Goal: Information Seeking & Learning: Learn about a topic

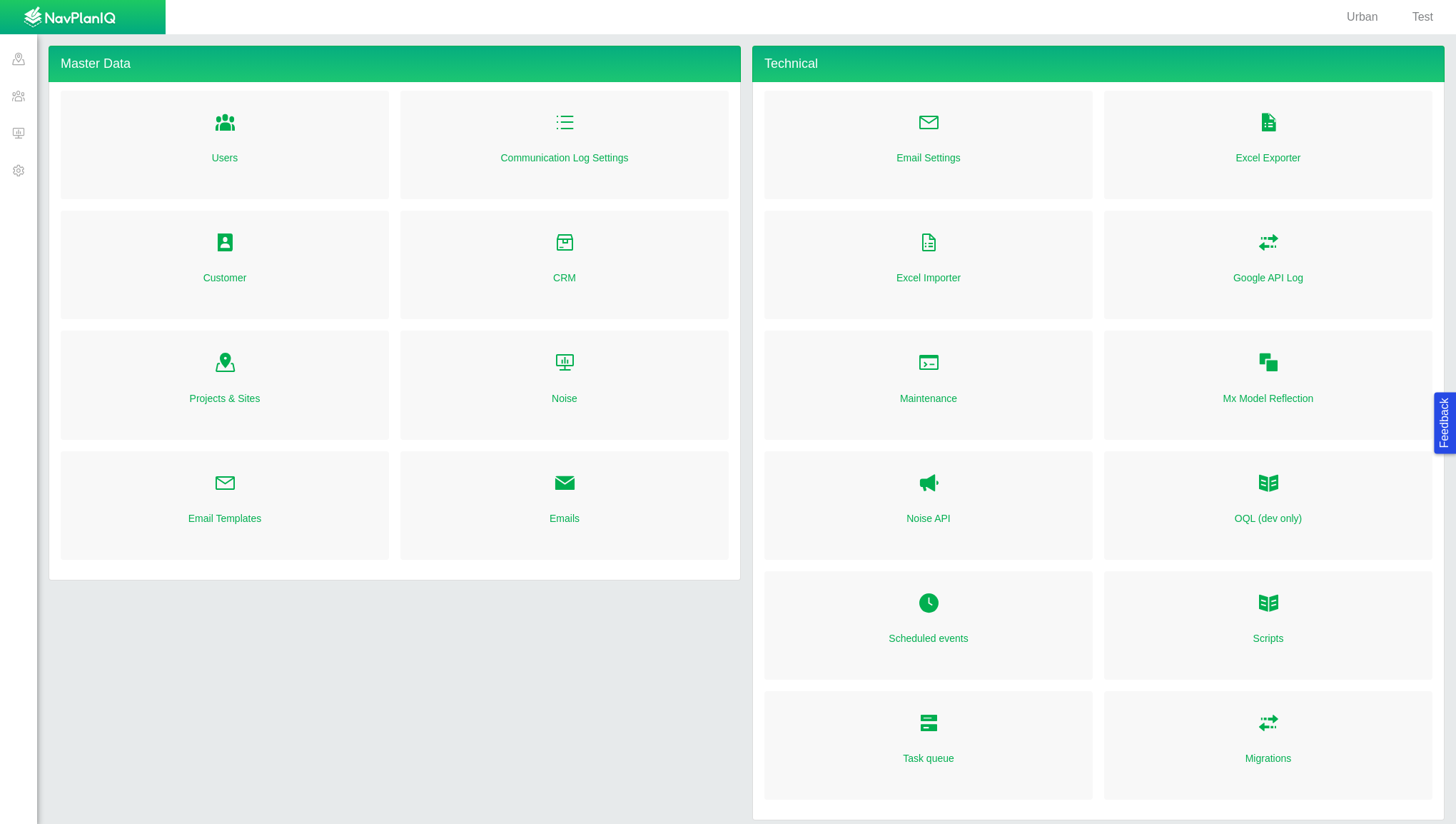
click at [15, 92] on span at bounding box center [19, 96] width 37 height 37
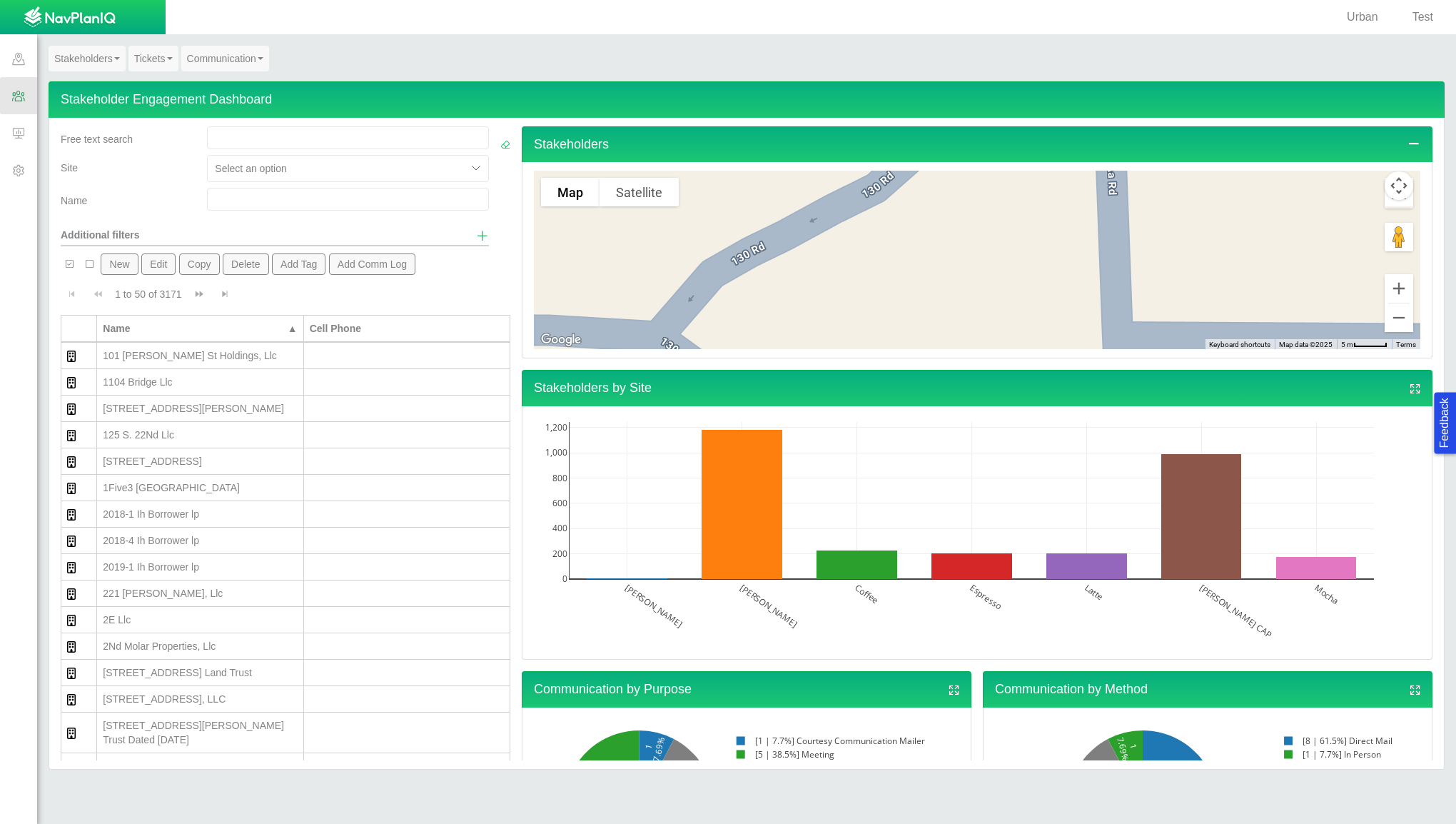
click at [108, 62] on link "Stakeholders" at bounding box center [86, 58] width 77 height 26
click at [151, 86] on link "Engagement Dashboard" at bounding box center [118, 85] width 137 height 19
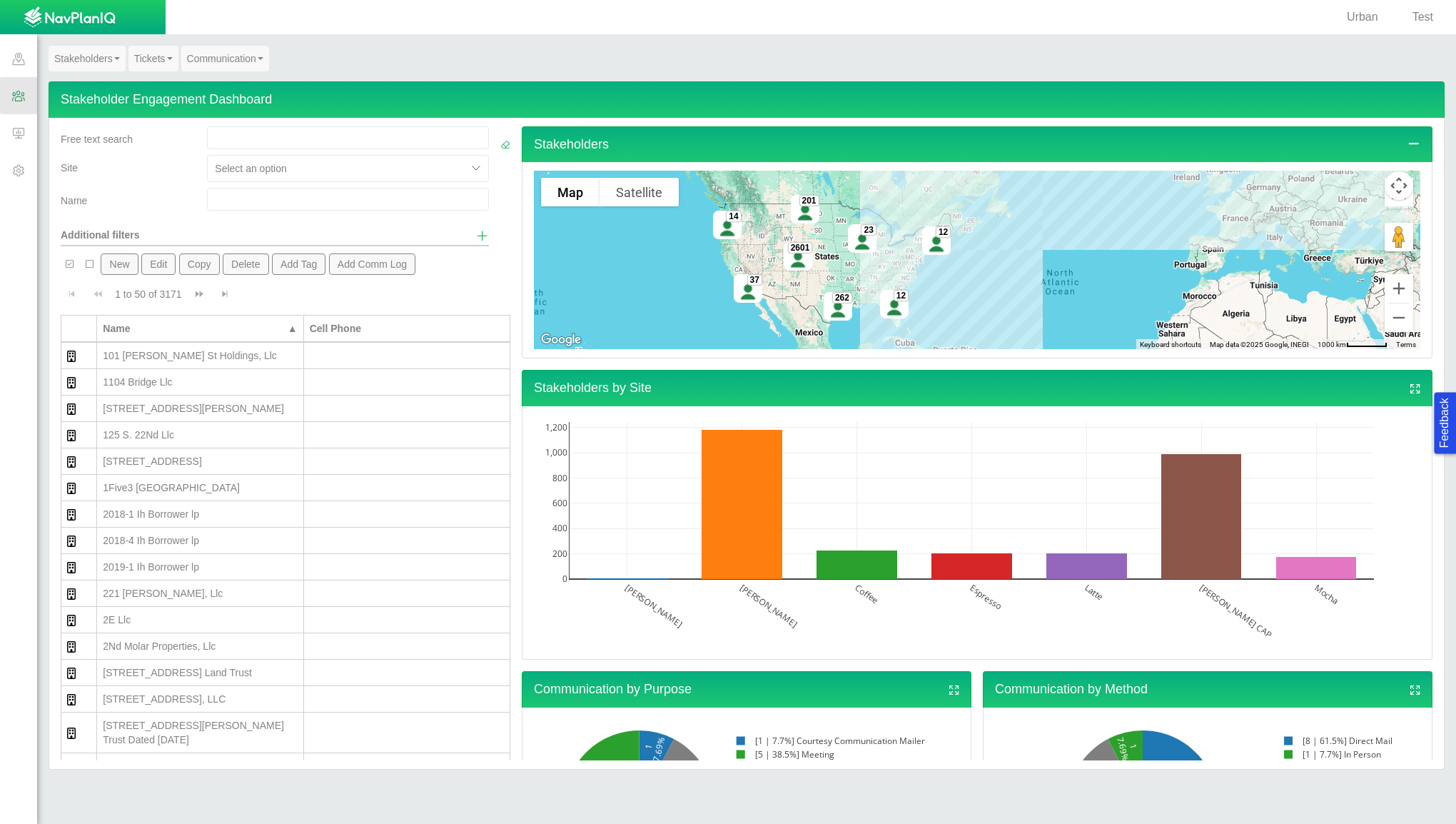
click at [146, 354] on div "101 [PERSON_NAME] St Holdings, Llc" at bounding box center [199, 355] width 194 height 14
click at [161, 357] on div "101 [PERSON_NAME] St Holdings, Llc" at bounding box center [199, 355] width 194 height 14
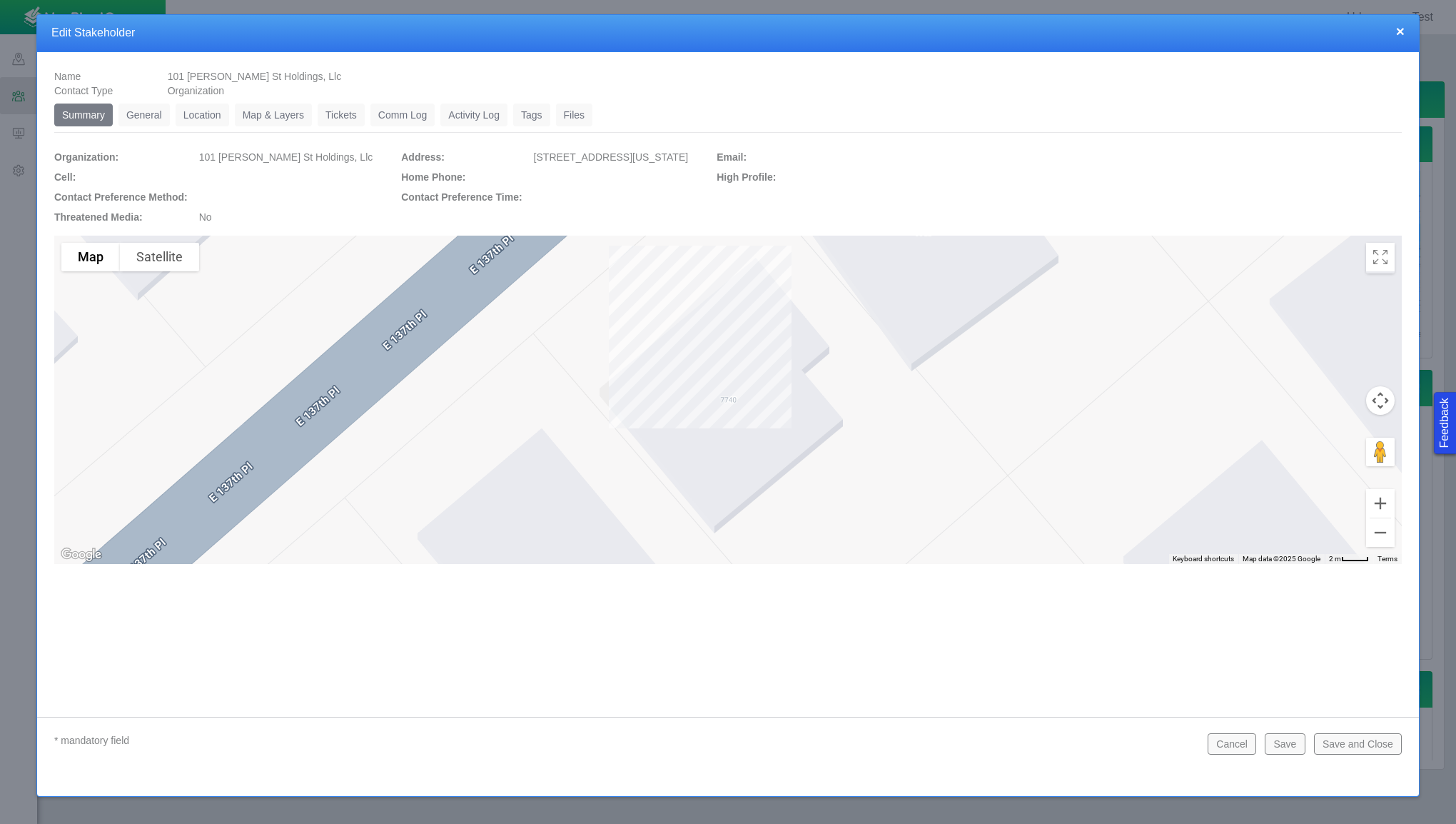
click at [209, 118] on link "Location" at bounding box center [202, 114] width 54 height 23
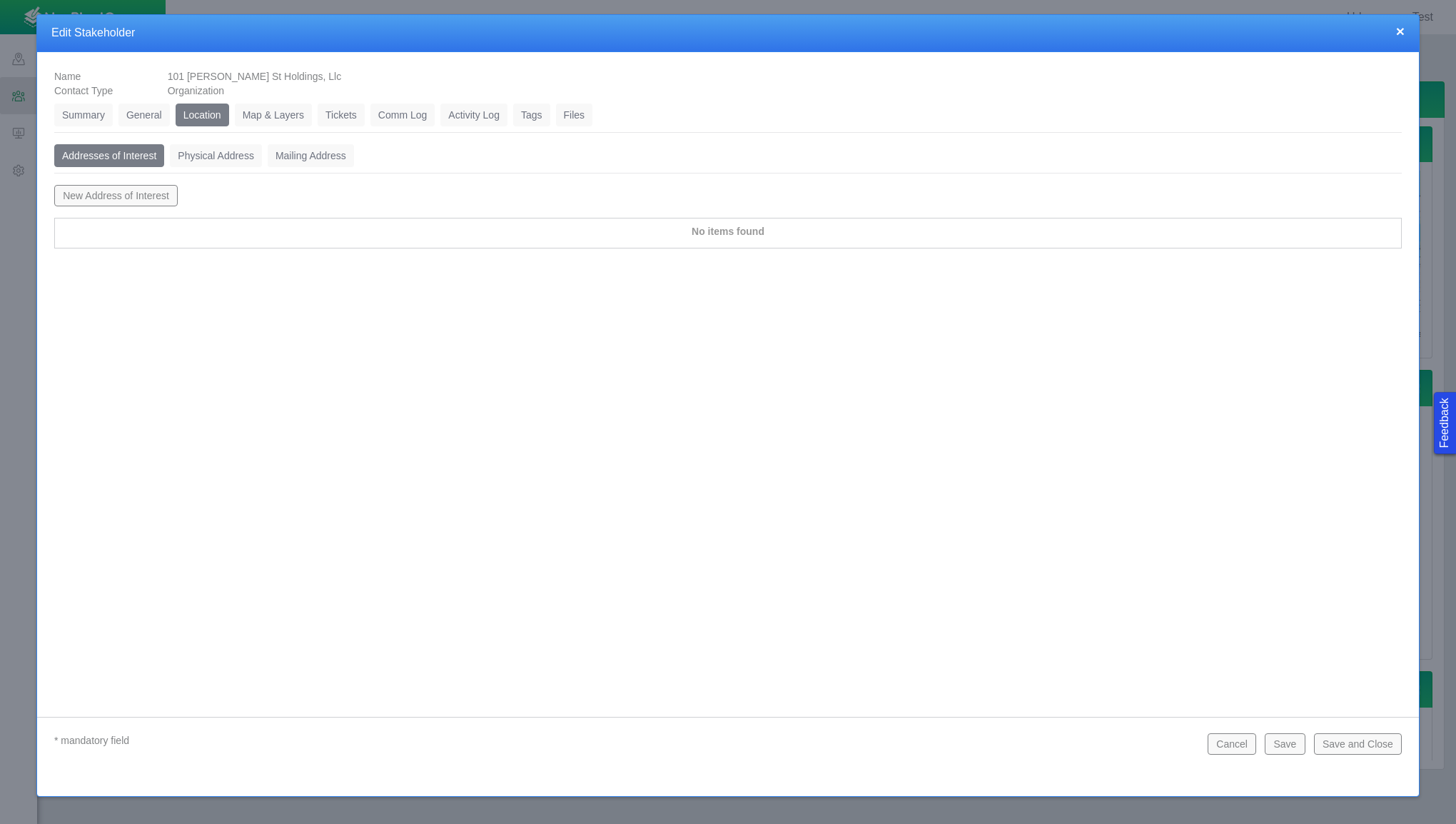
click at [137, 197] on button "New Address of Interest" at bounding box center [116, 195] width 124 height 22
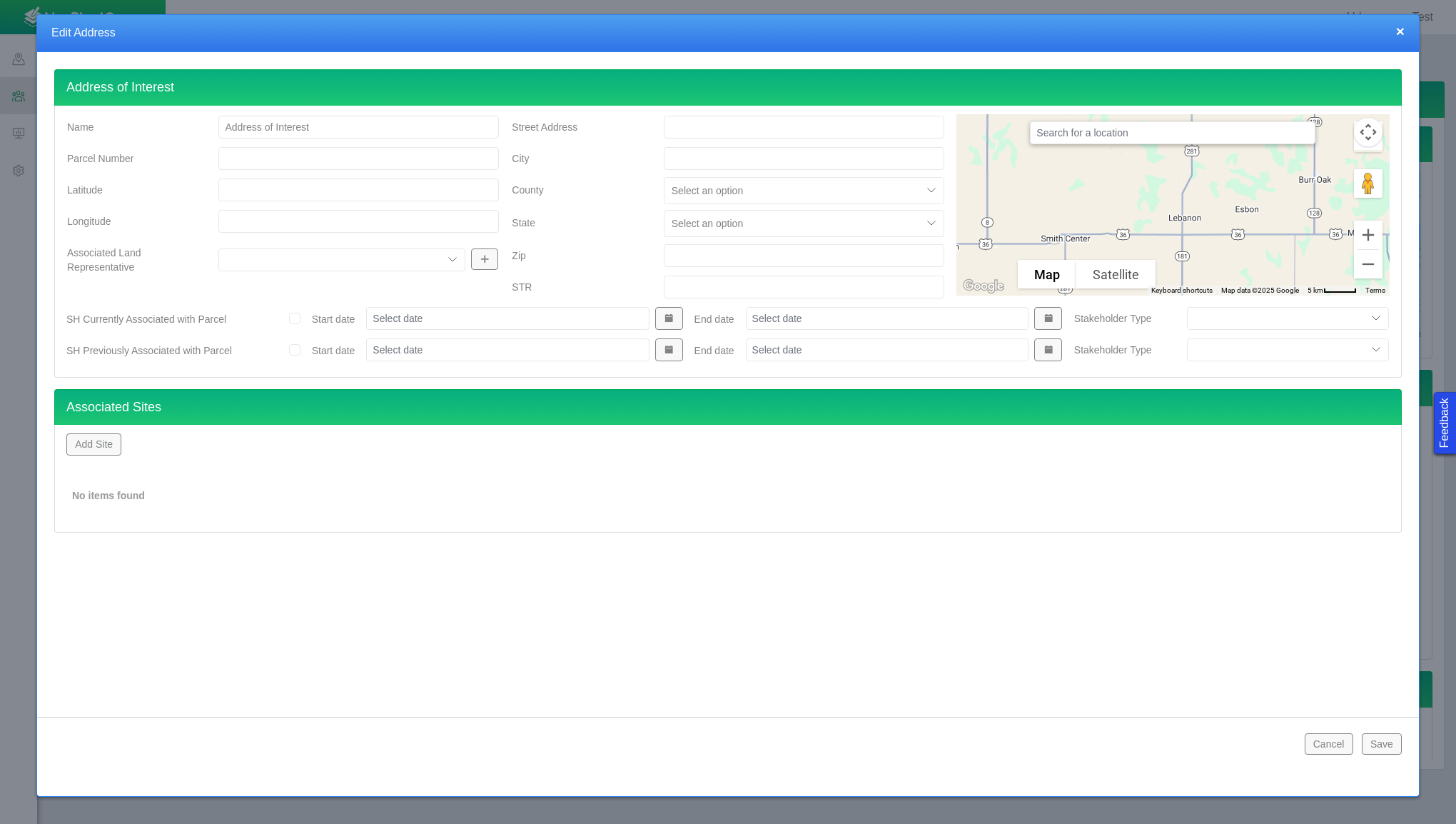
click at [1324, 743] on button "Cancel" at bounding box center [1329, 744] width 48 height 22
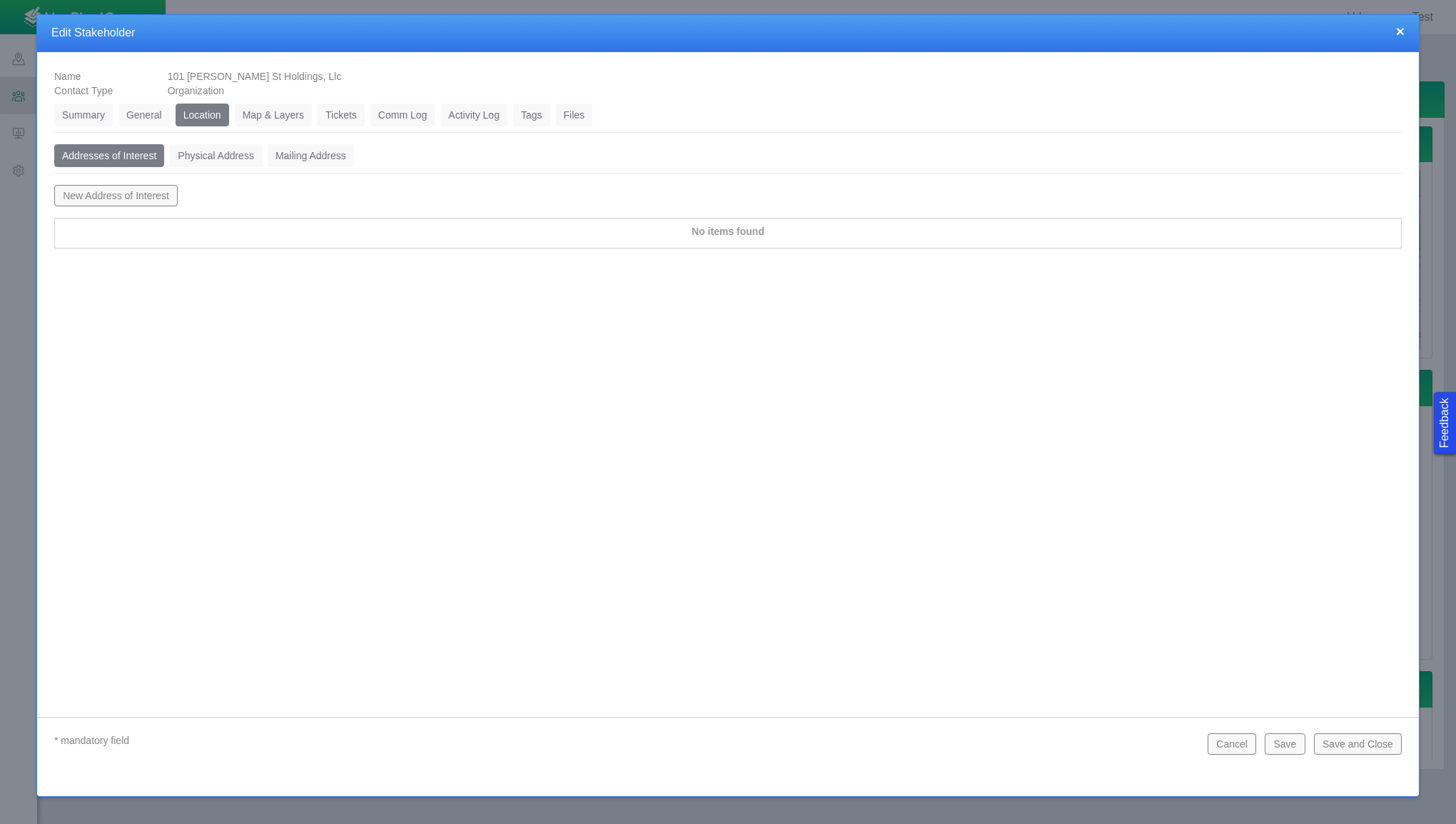
click at [274, 114] on link "Map & Layers" at bounding box center [273, 114] width 77 height 23
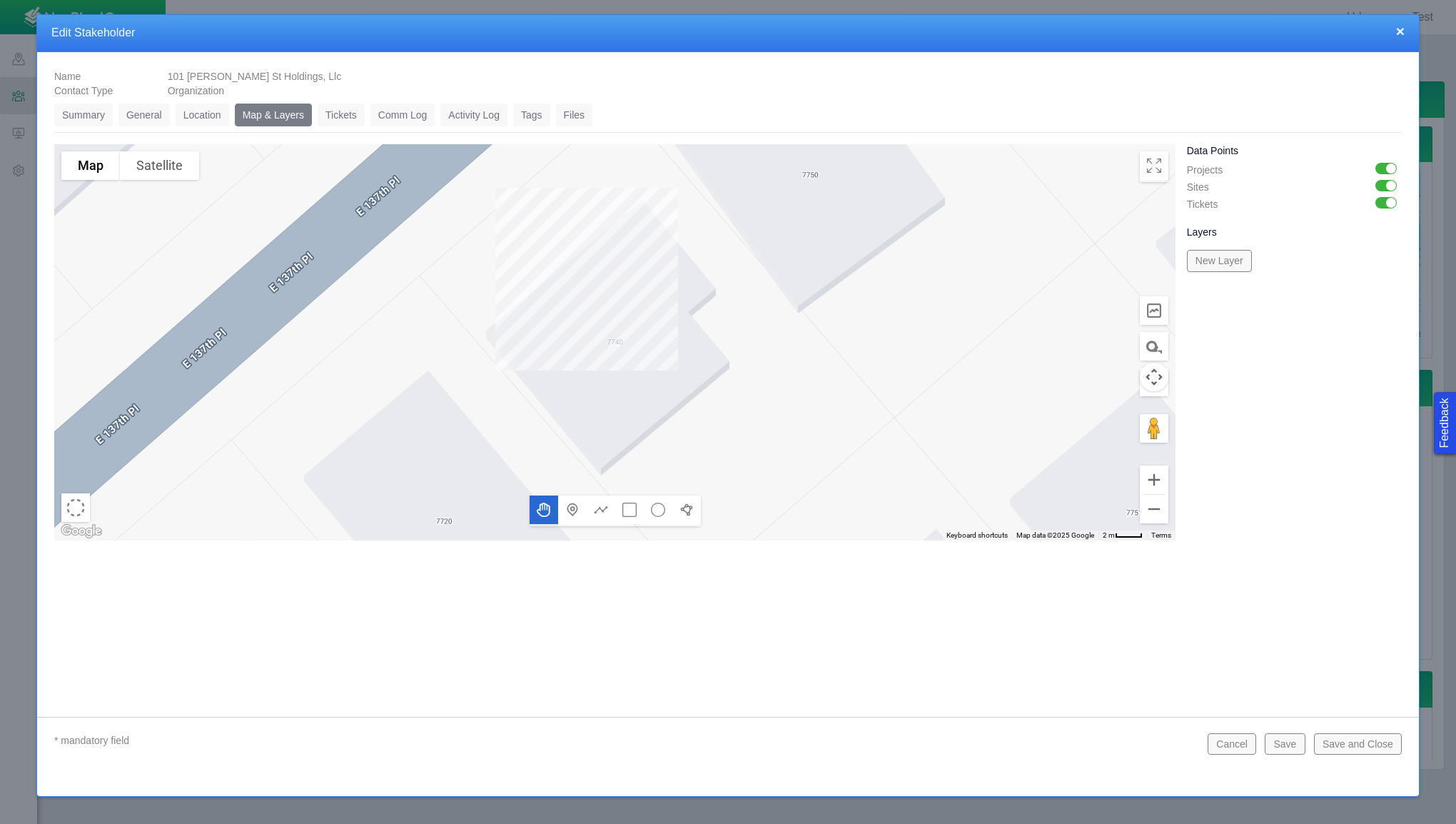
click at [346, 118] on link "Tickets" at bounding box center [341, 114] width 47 height 23
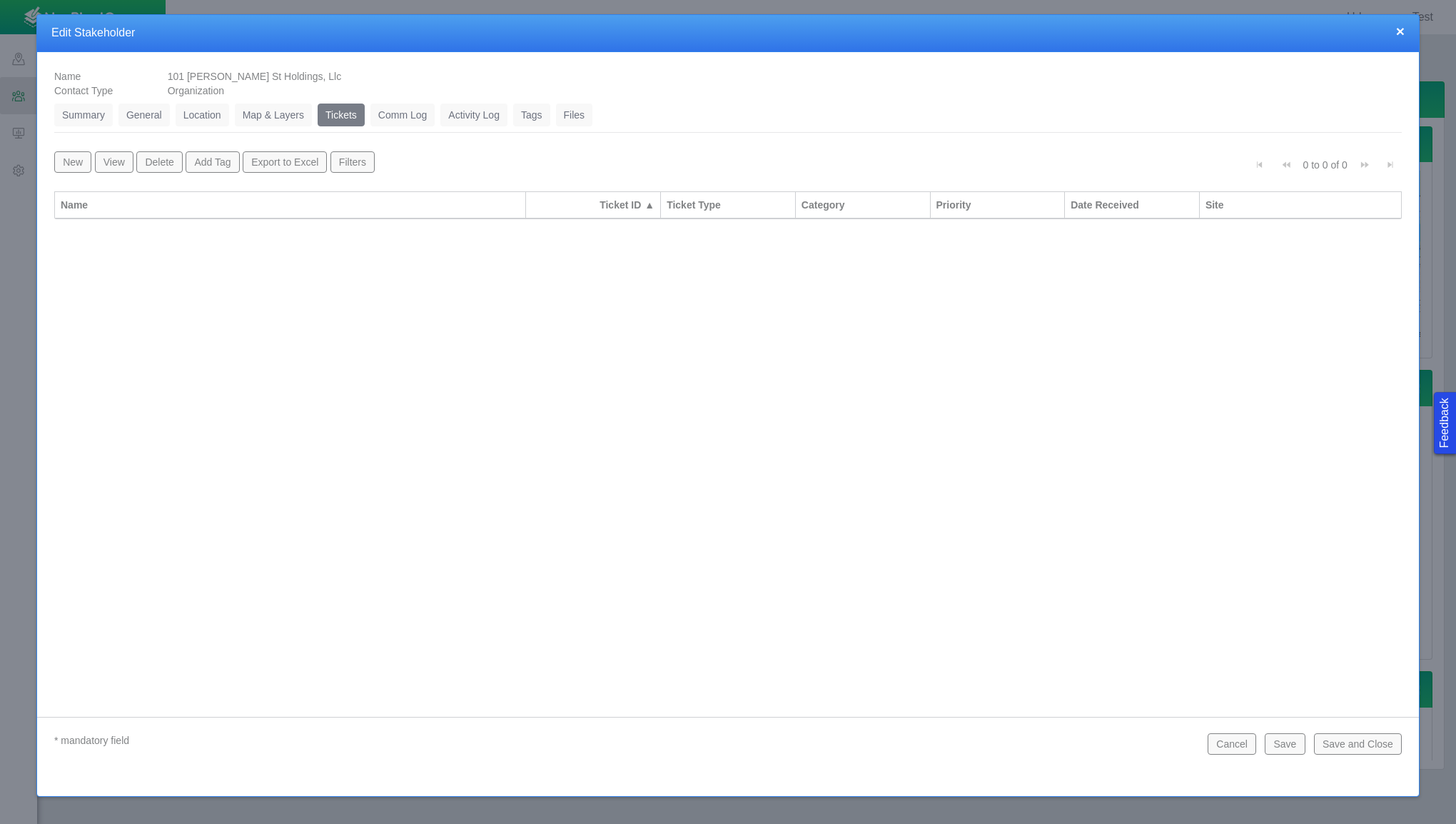
drag, startPoint x: 149, startPoint y: 118, endPoint x: 161, endPoint y: 119, distance: 12.0
click at [150, 118] on link "General" at bounding box center [144, 114] width 51 height 23
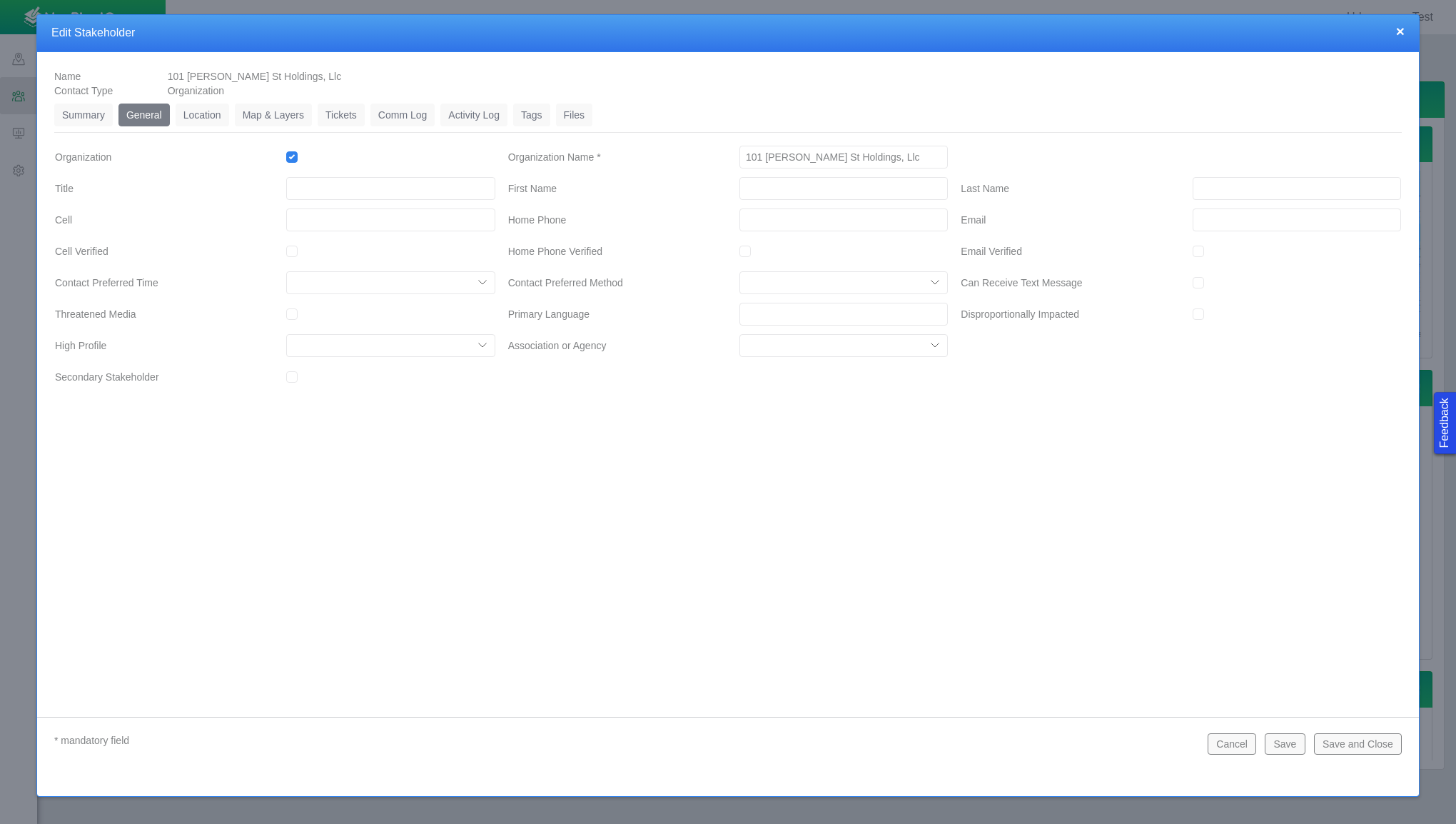
click at [202, 116] on link "Location" at bounding box center [202, 114] width 54 height 23
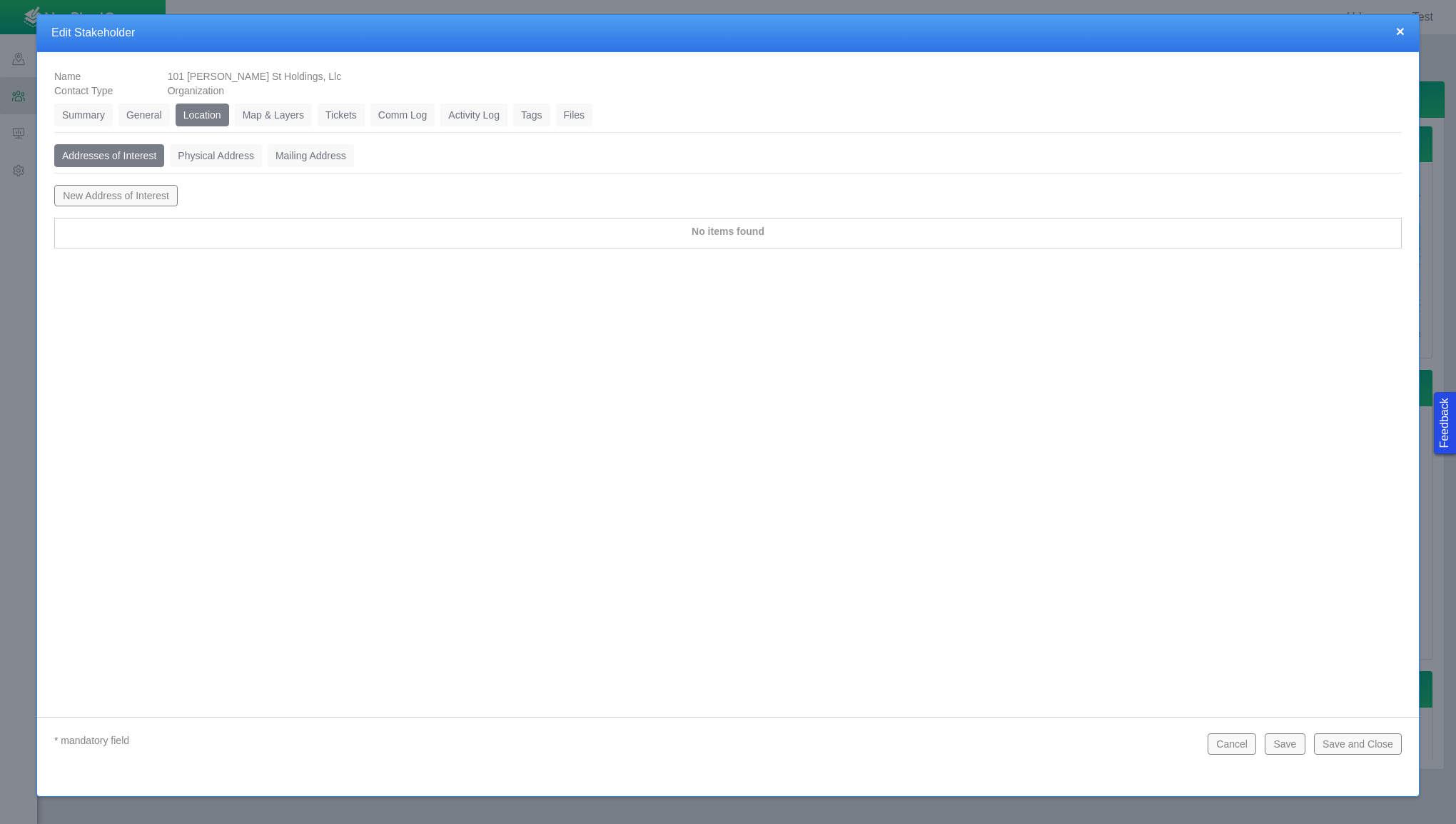
click at [217, 156] on link "Physical Address" at bounding box center [216, 155] width 92 height 23
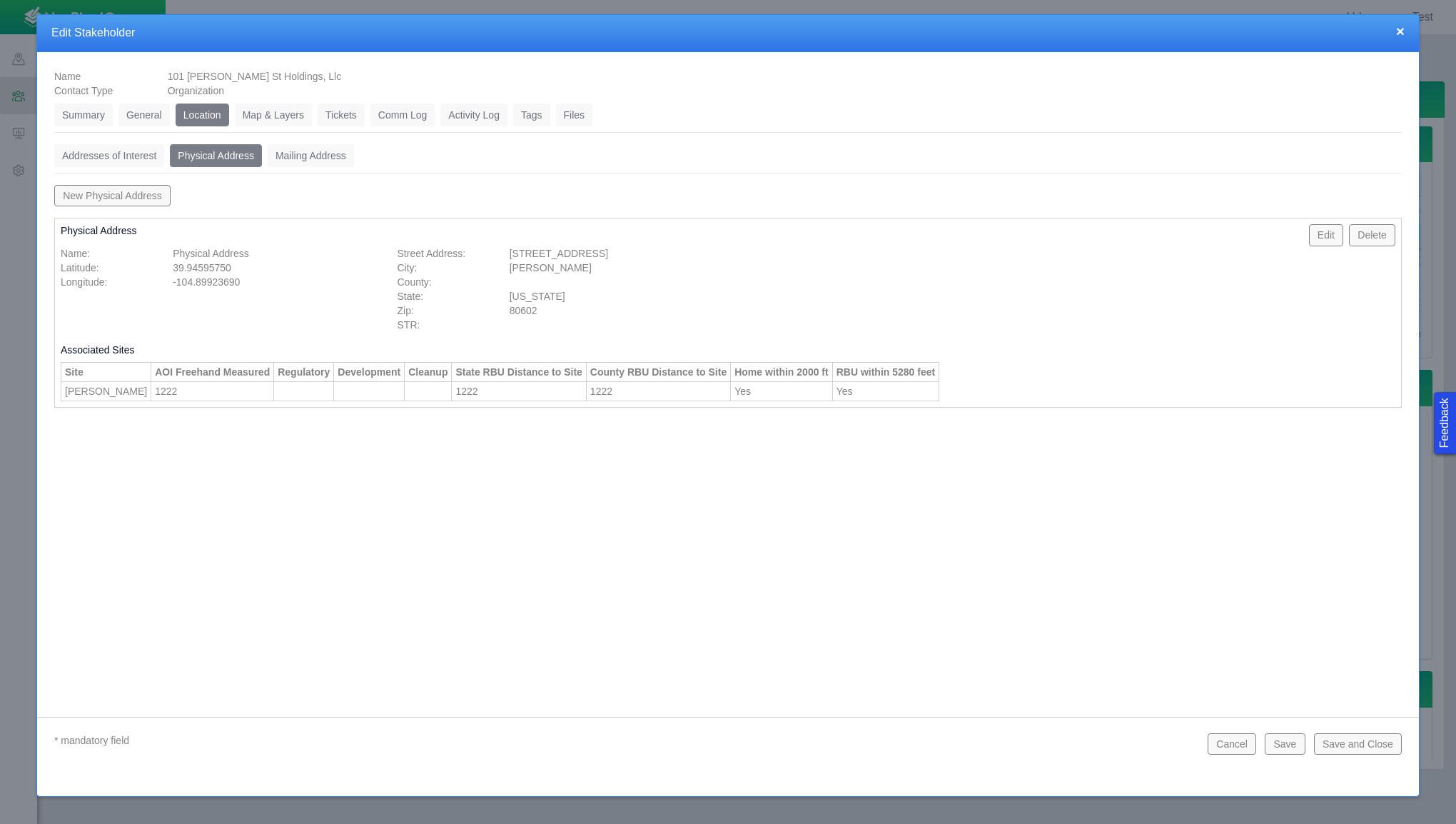
click at [105, 194] on button "New Physical Address" at bounding box center [112, 195] width 116 height 22
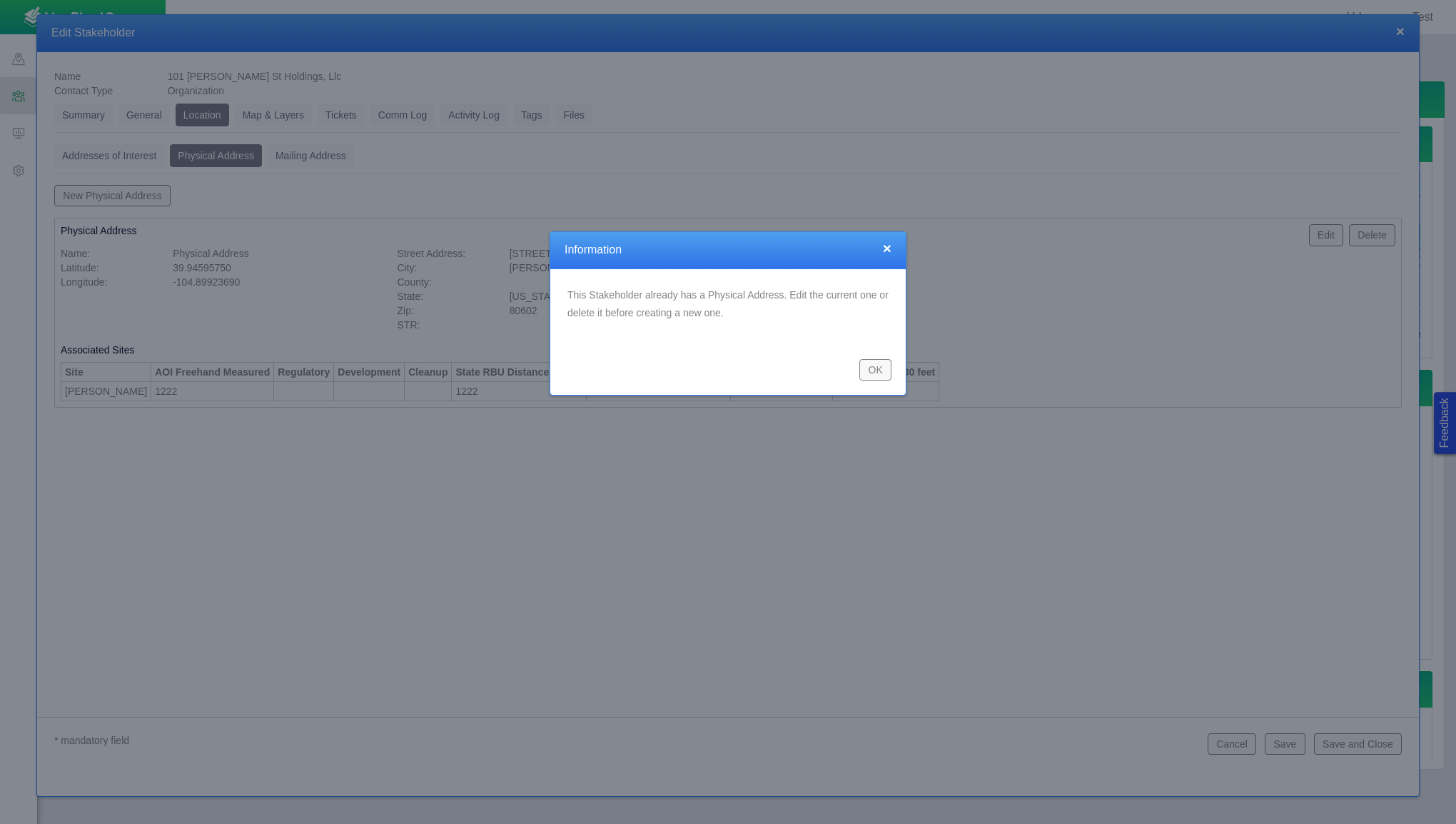
click at [874, 368] on button "OK" at bounding box center [875, 370] width 32 height 22
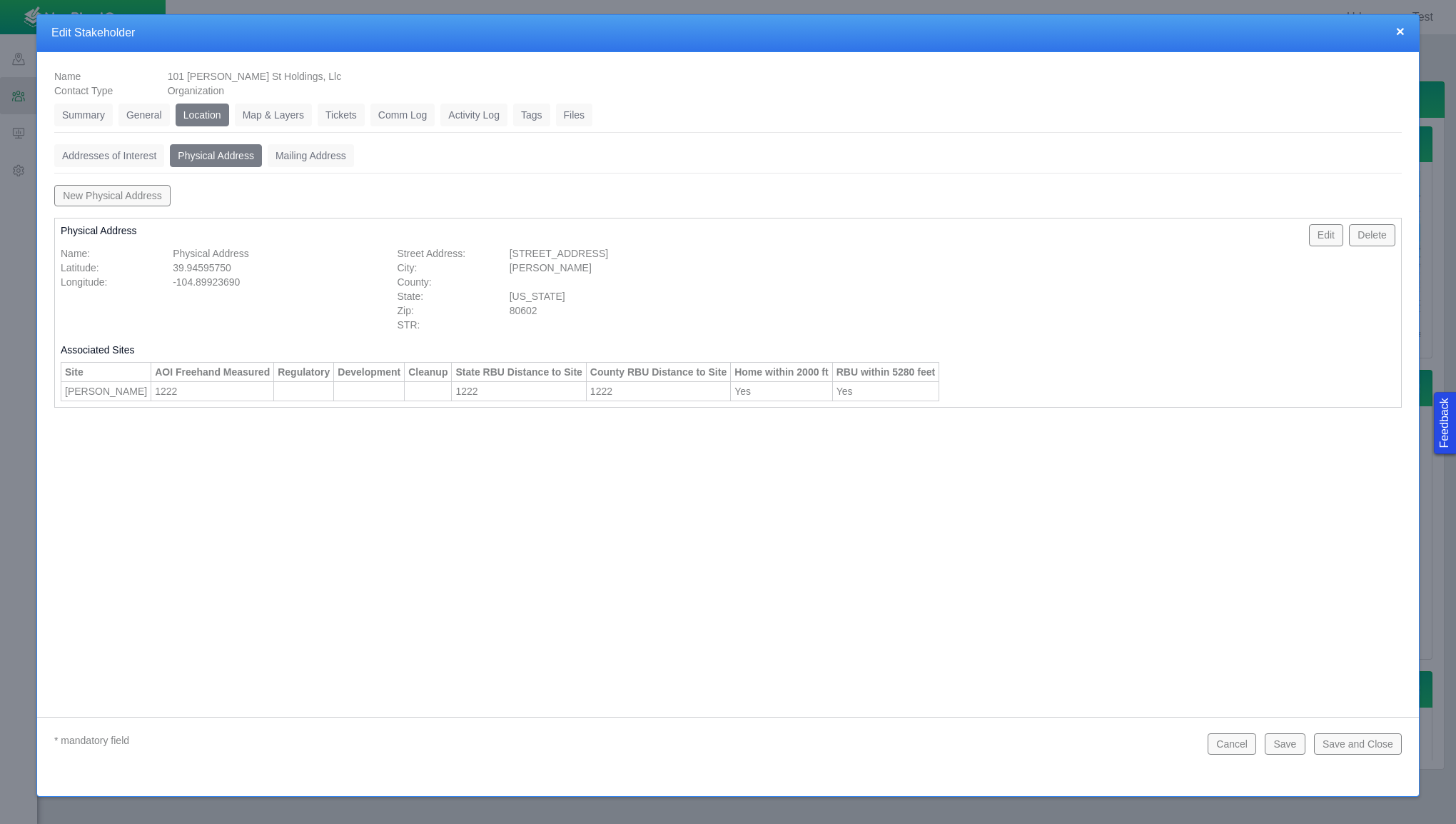
click at [1399, 36] on button "×" at bounding box center [1400, 30] width 9 height 15
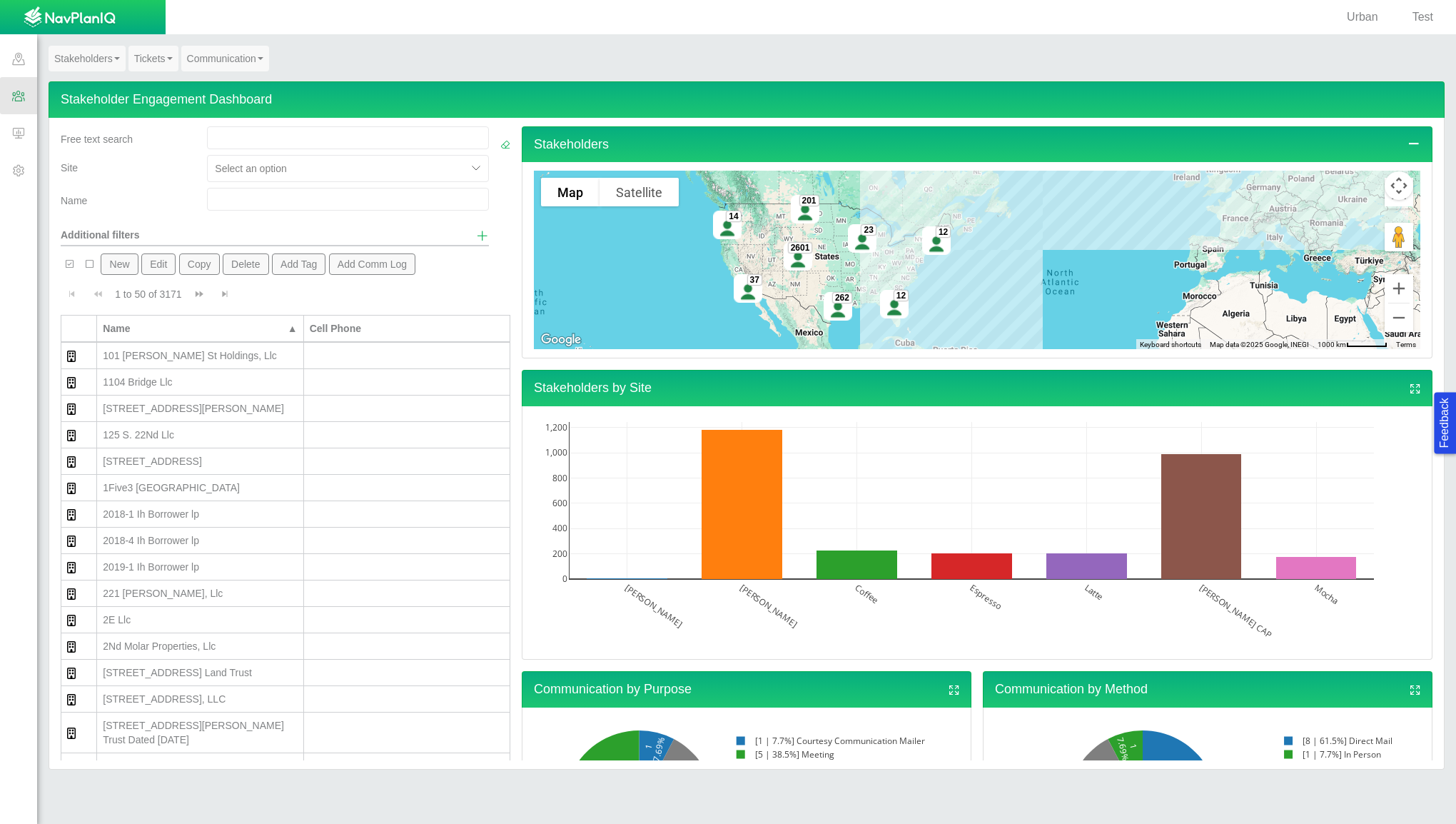
click at [167, 51] on link "Tickets" at bounding box center [153, 58] width 50 height 26
click at [21, 139] on span at bounding box center [19, 133] width 37 height 37
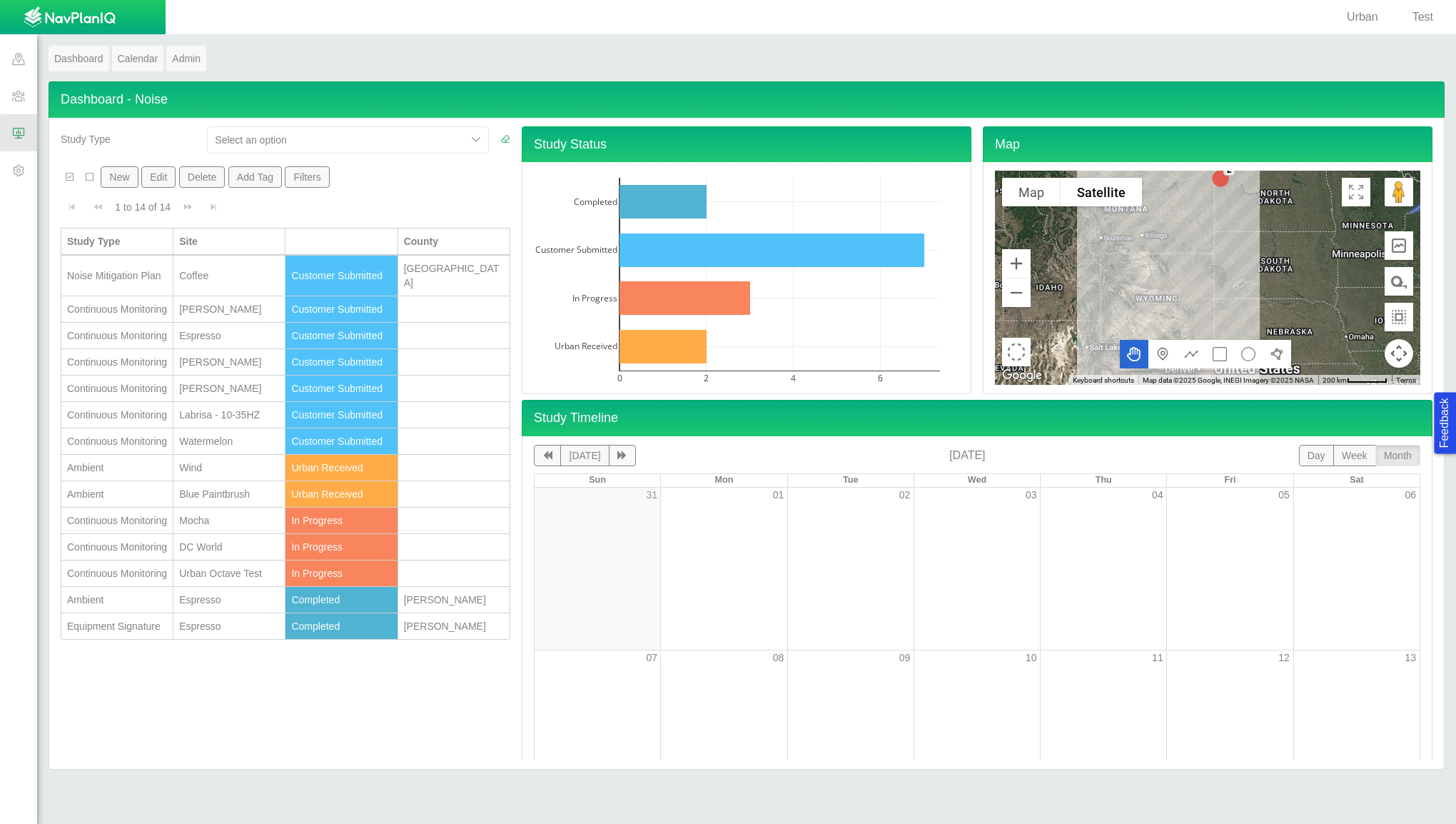
click at [142, 269] on div "Noise Mitigation Plan" at bounding box center [117, 276] width 100 height 14
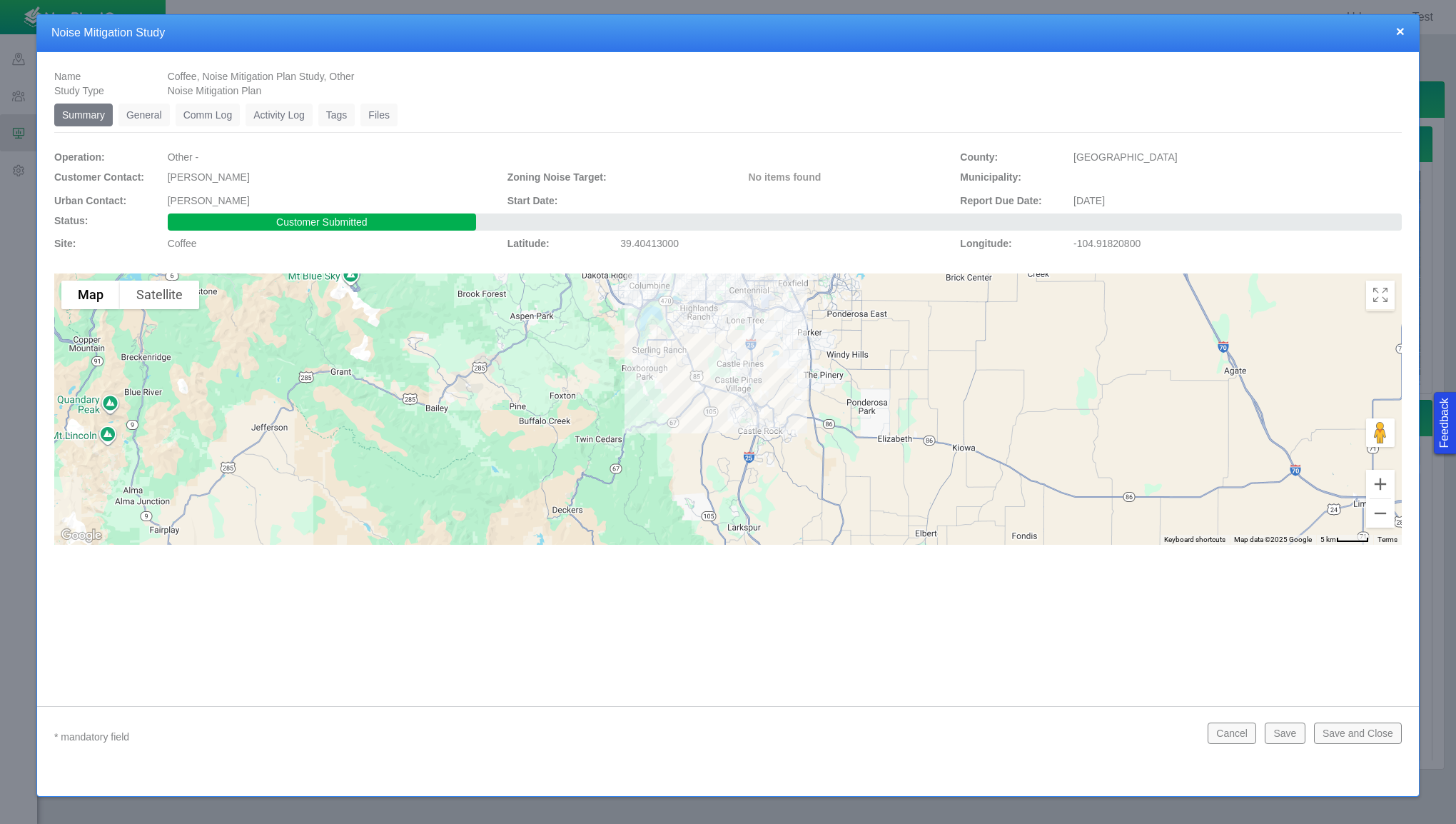
click at [160, 116] on link "General" at bounding box center [144, 114] width 51 height 23
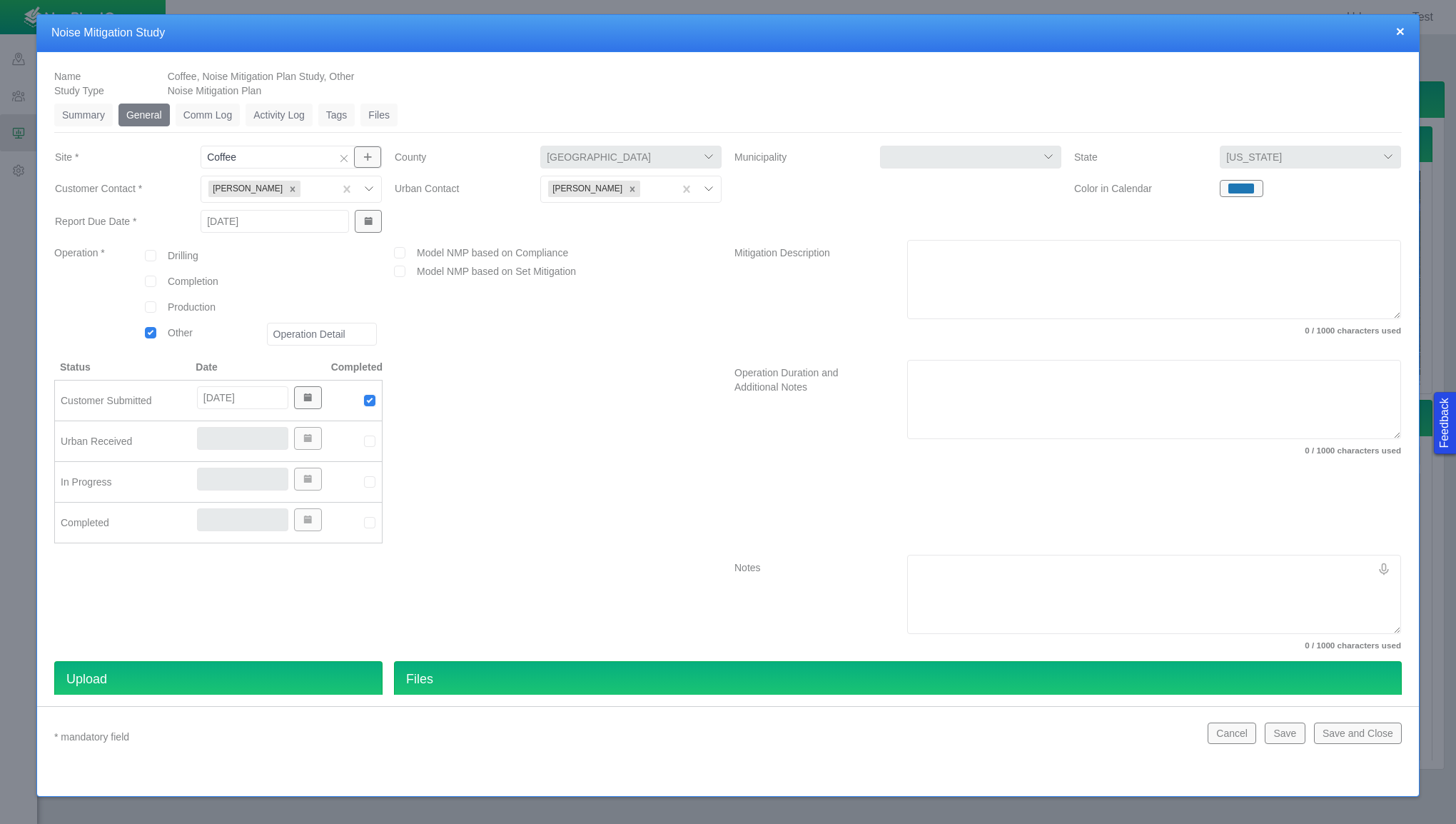
click at [207, 116] on link "Comm Log" at bounding box center [208, 114] width 65 height 23
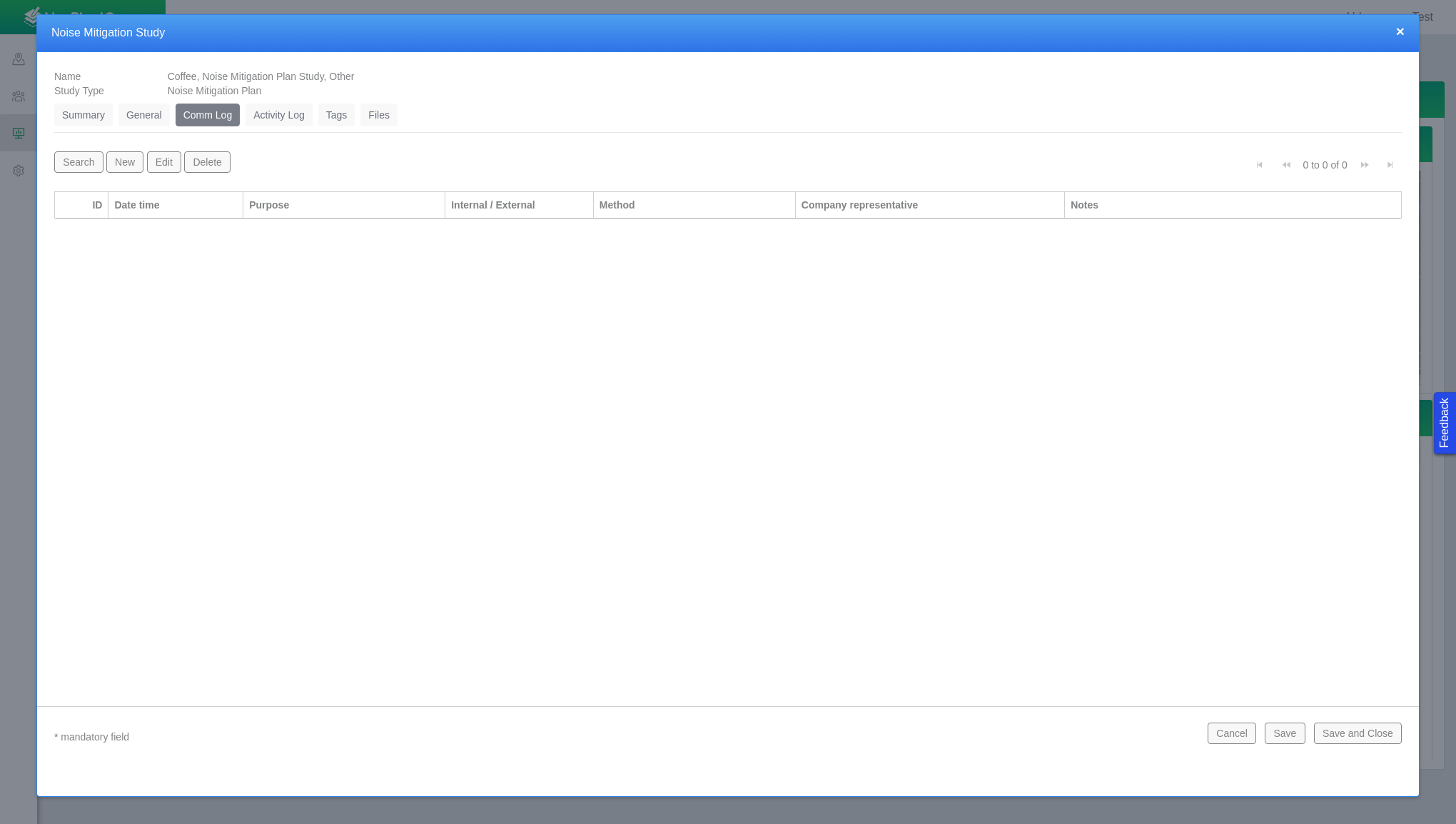
click at [269, 113] on link "Activity Log" at bounding box center [279, 114] width 67 height 23
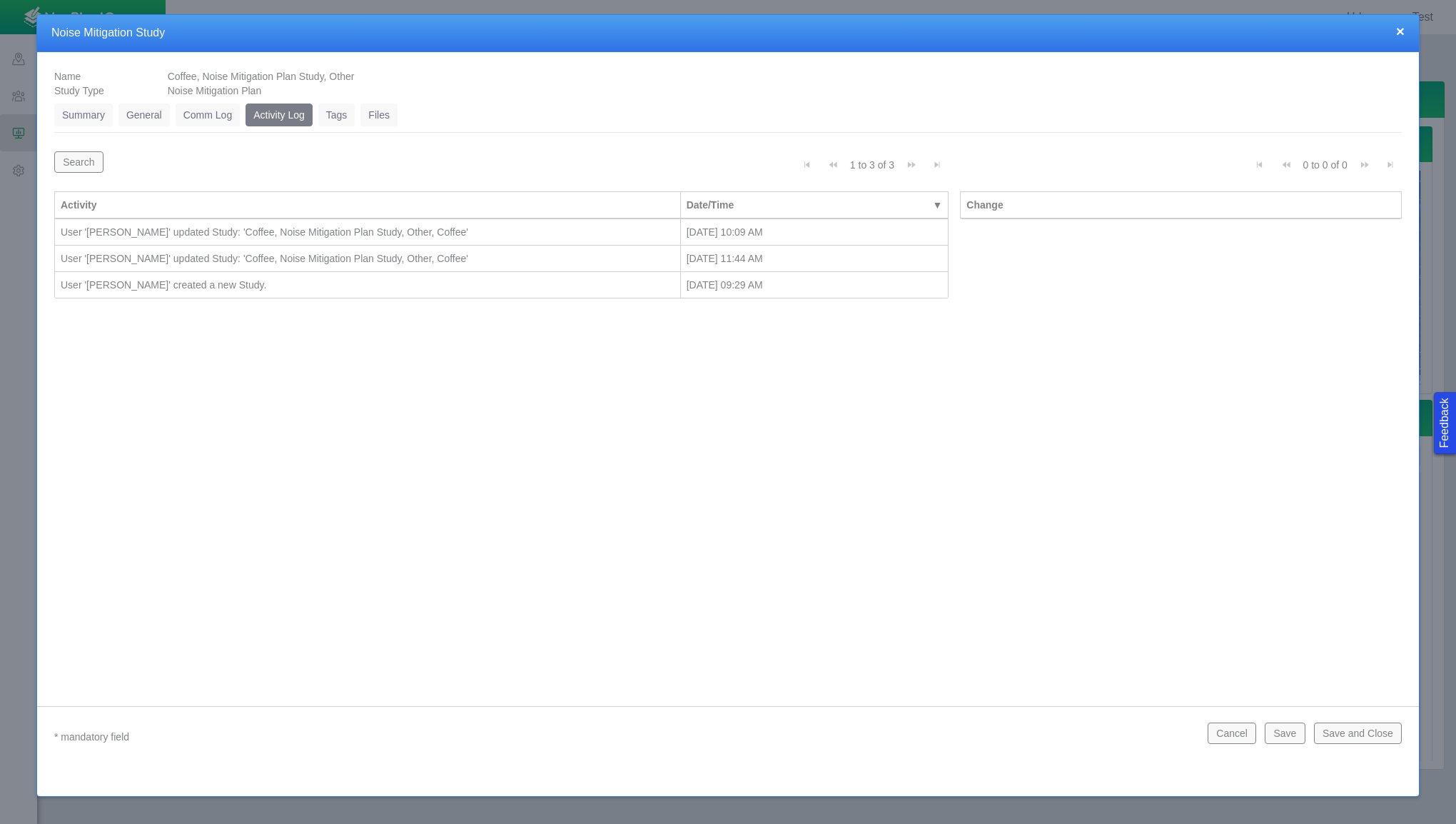
click at [342, 117] on link "Tags" at bounding box center [337, 114] width 37 height 23
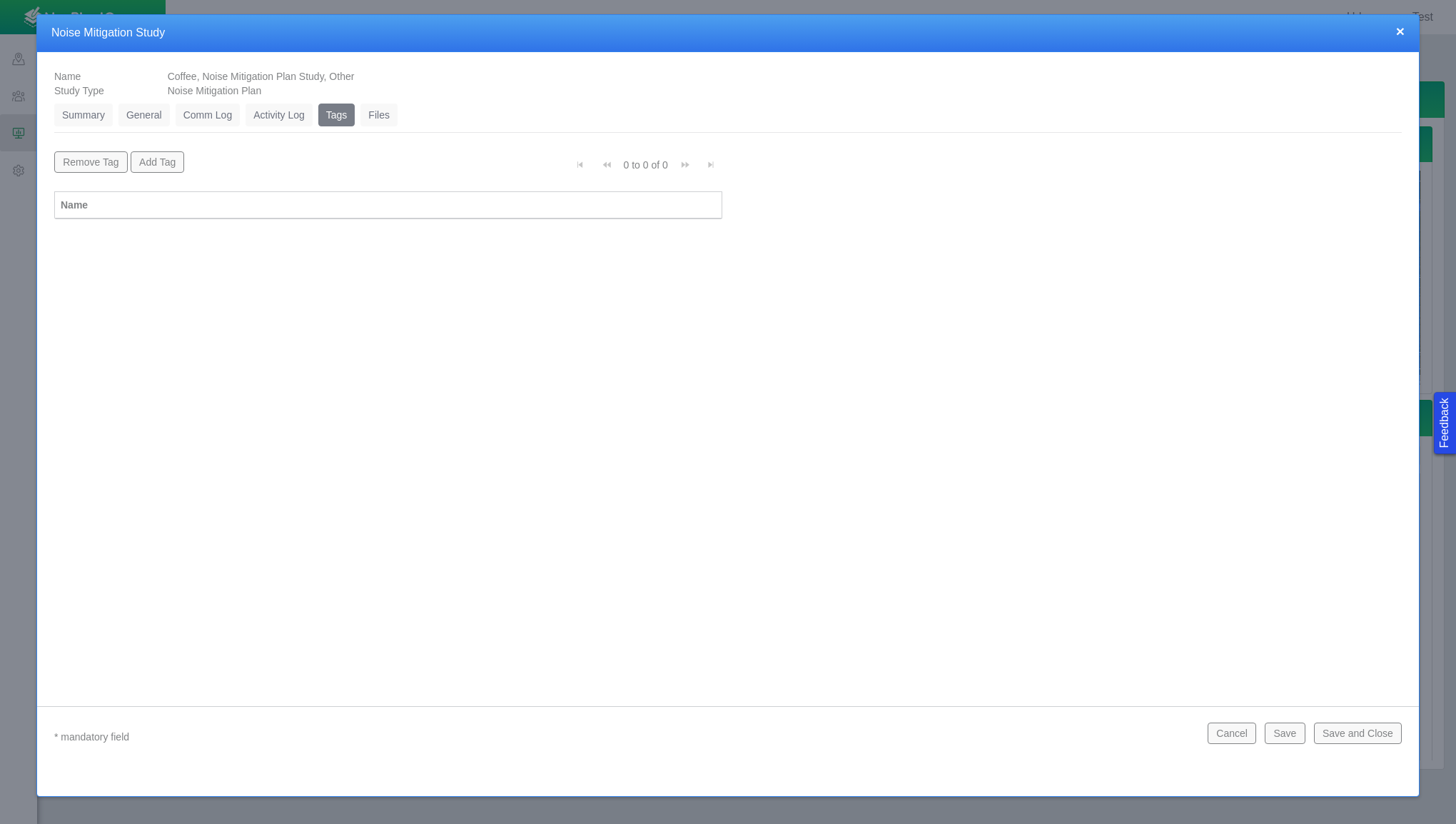
click at [387, 116] on link "Files" at bounding box center [379, 114] width 37 height 23
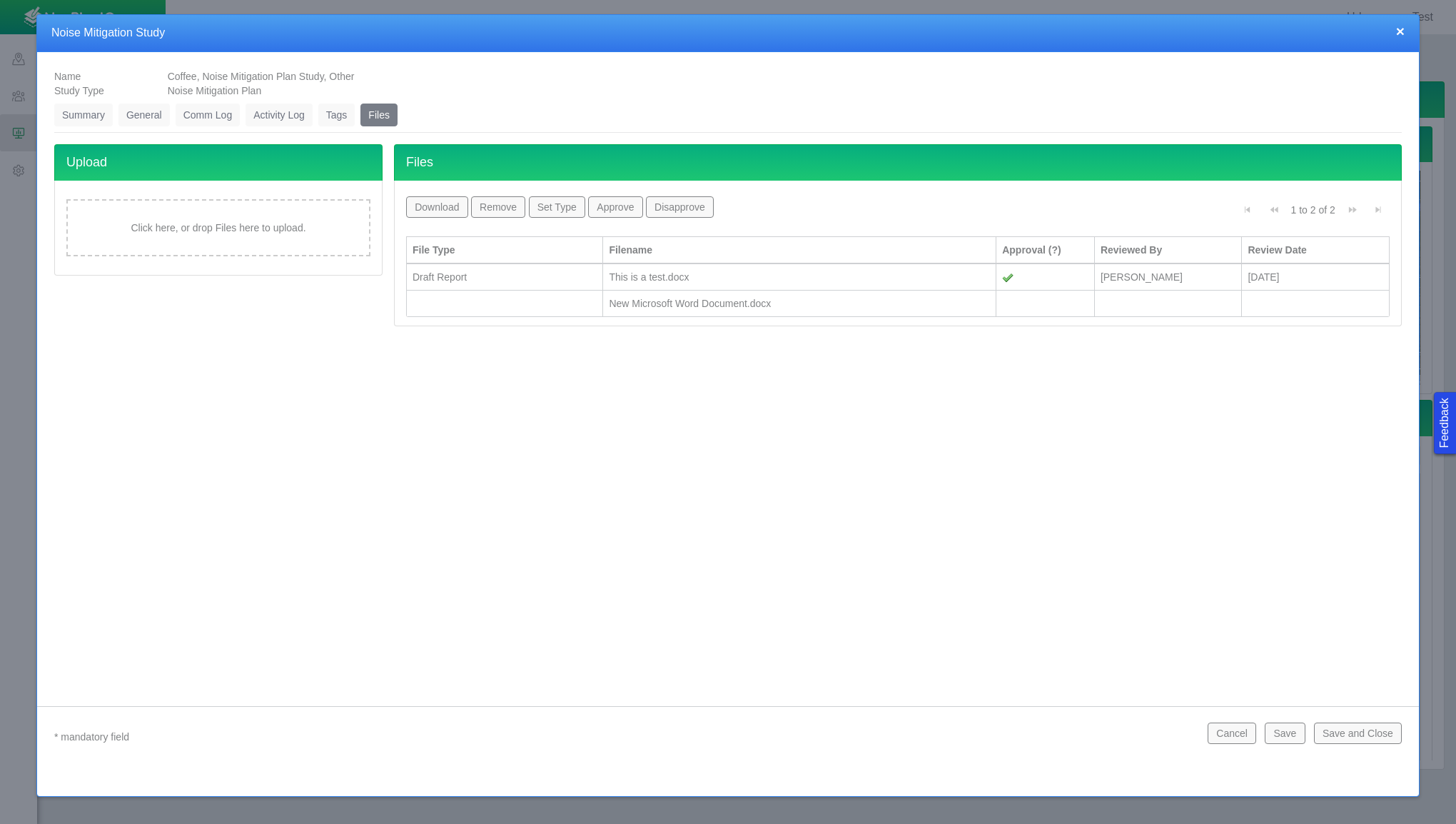
click at [215, 116] on link "Comm Log" at bounding box center [208, 114] width 65 height 23
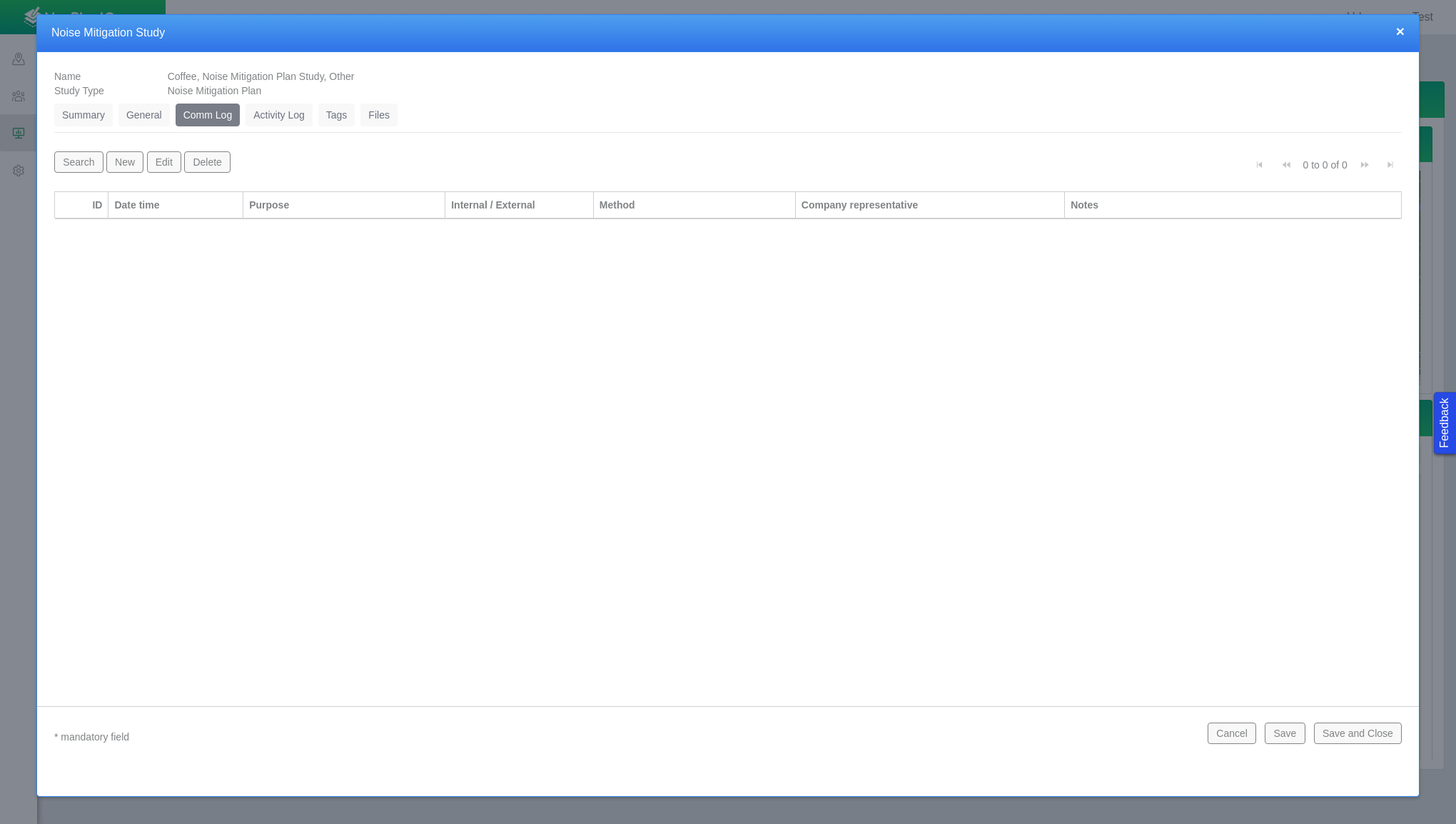
click at [129, 117] on link "General" at bounding box center [144, 114] width 51 height 23
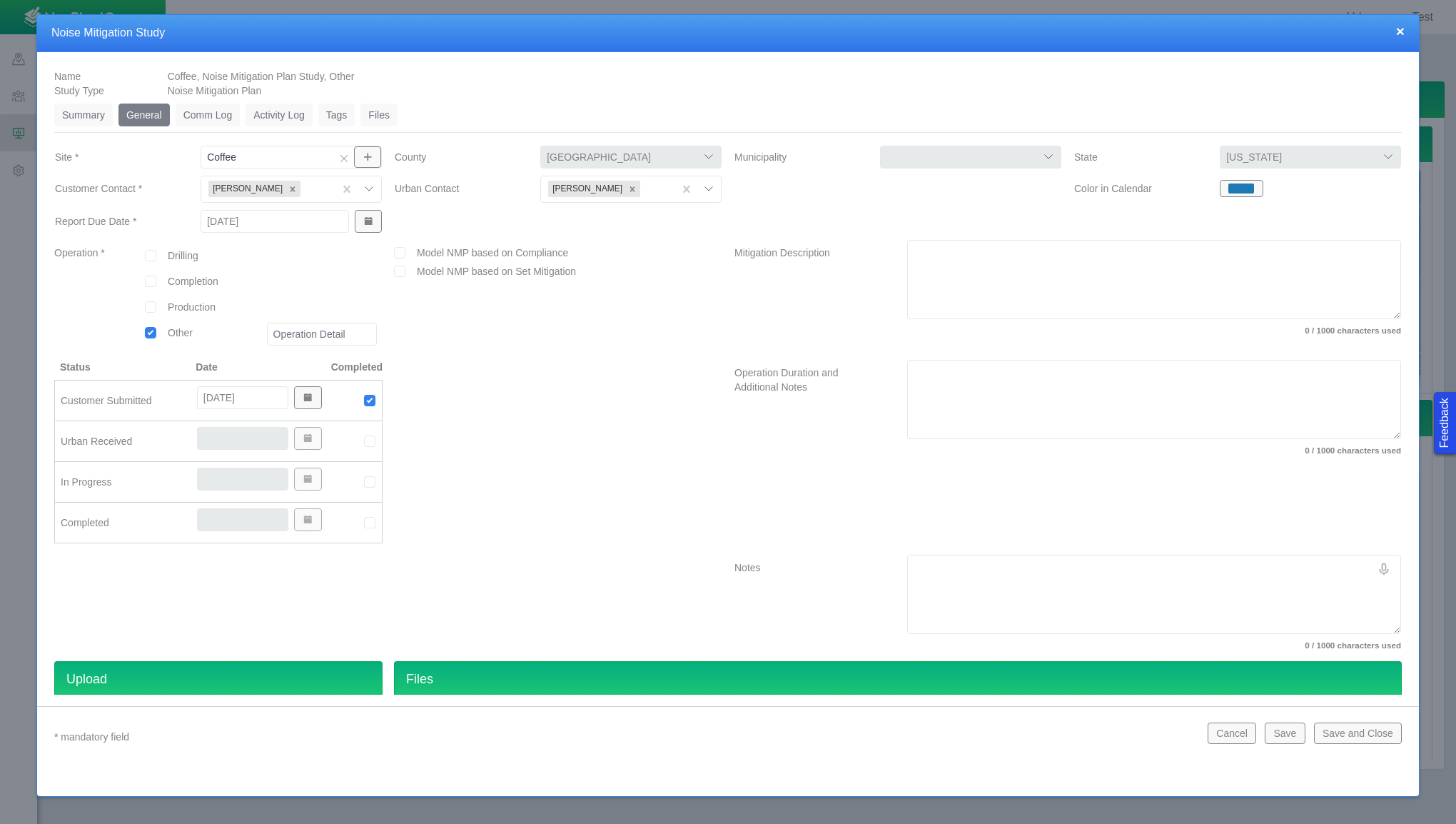
click at [361, 298] on div at bounding box center [322, 309] width 122 height 26
click at [311, 287] on div at bounding box center [322, 283] width 122 height 26
click at [438, 305] on div "Model NMP based on Compliance Model NMP based on Set Mitigation" at bounding box center [558, 300] width 339 height 120
click at [451, 527] on div at bounding box center [558, 457] width 339 height 195
click at [201, 118] on link "Comm Log" at bounding box center [208, 114] width 65 height 23
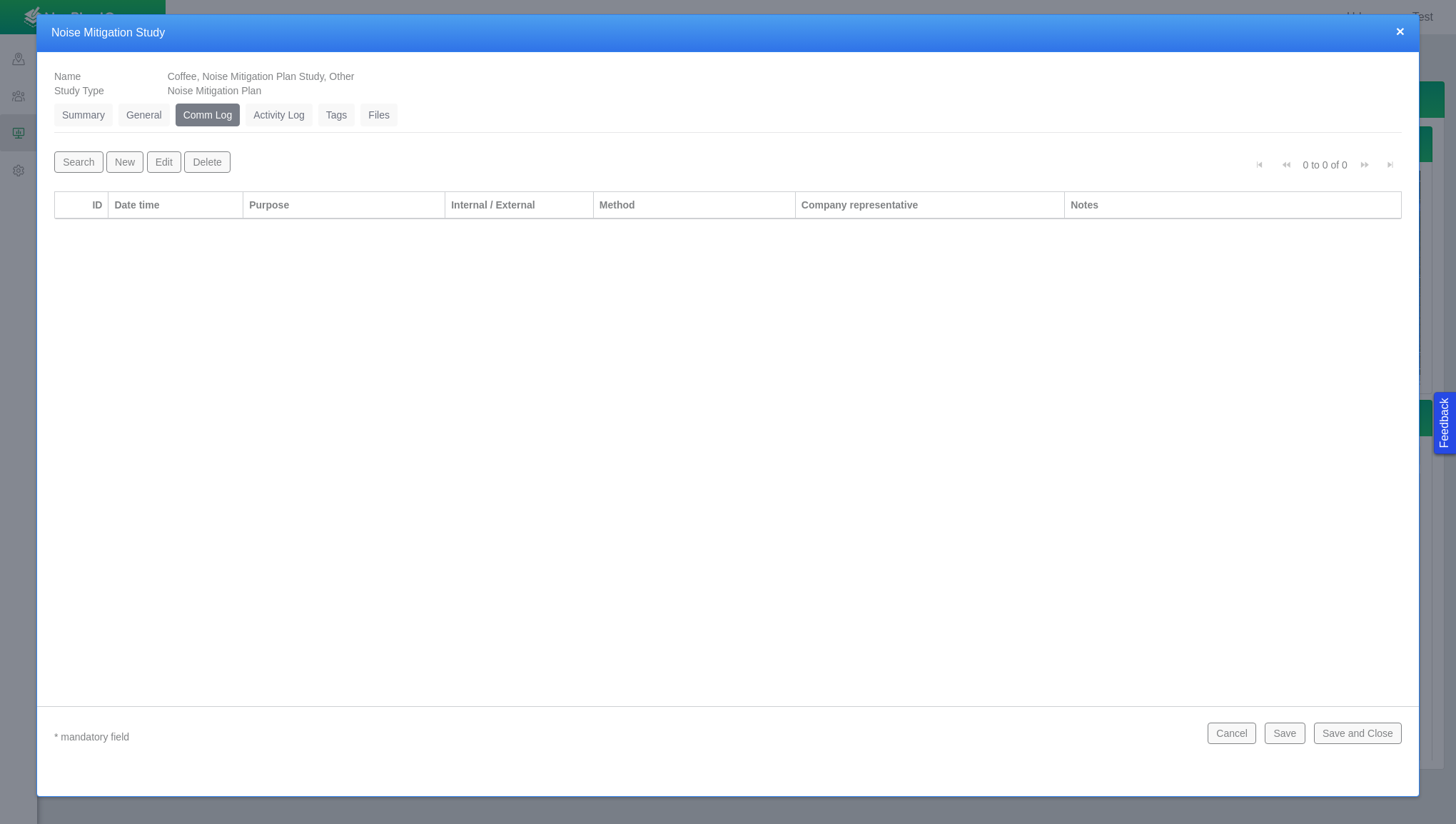
click at [287, 115] on link "Activity Log" at bounding box center [279, 114] width 67 height 23
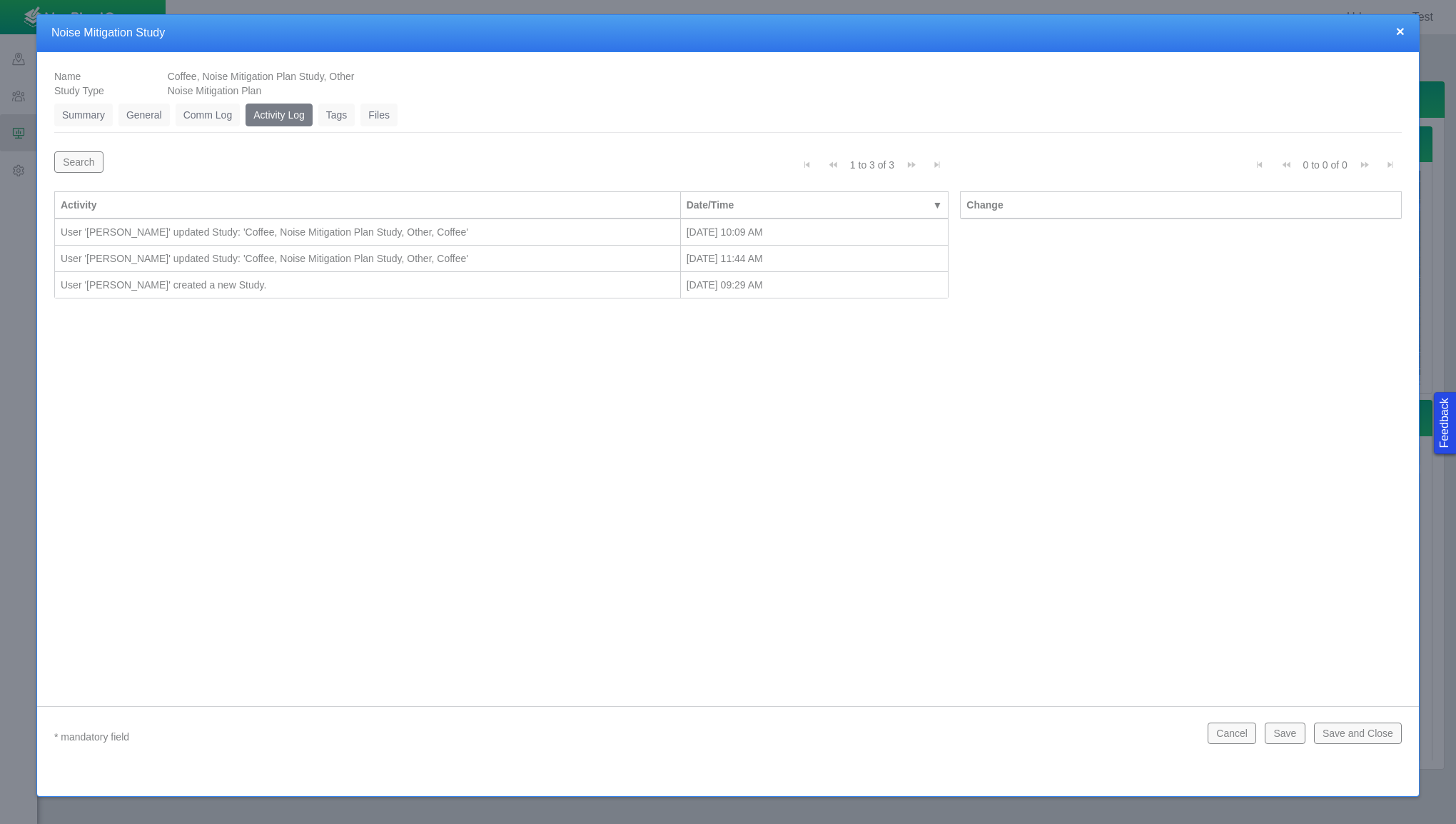
click at [342, 116] on link "Tags" at bounding box center [337, 114] width 37 height 23
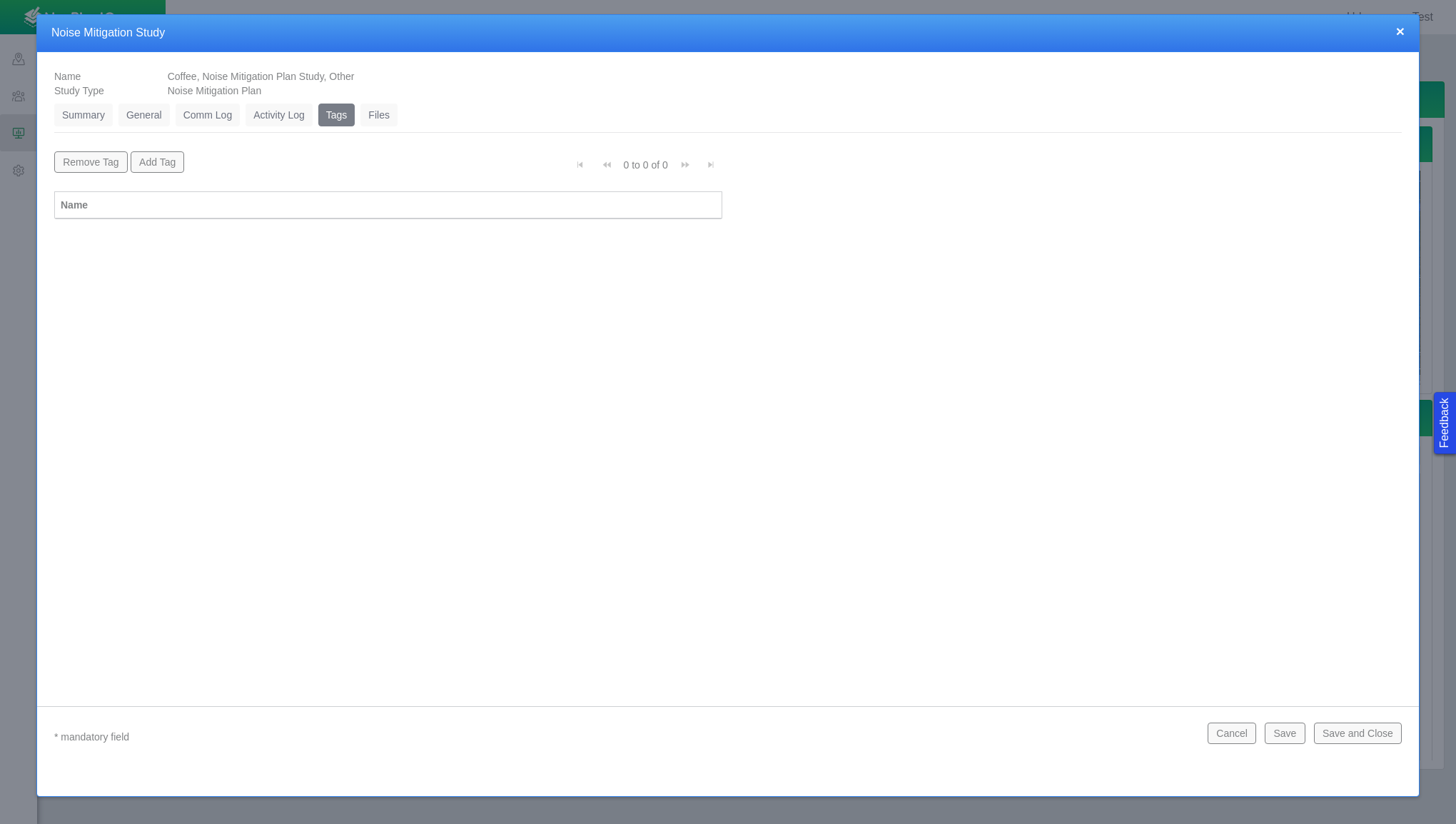
click at [373, 115] on link "Files" at bounding box center [379, 114] width 37 height 23
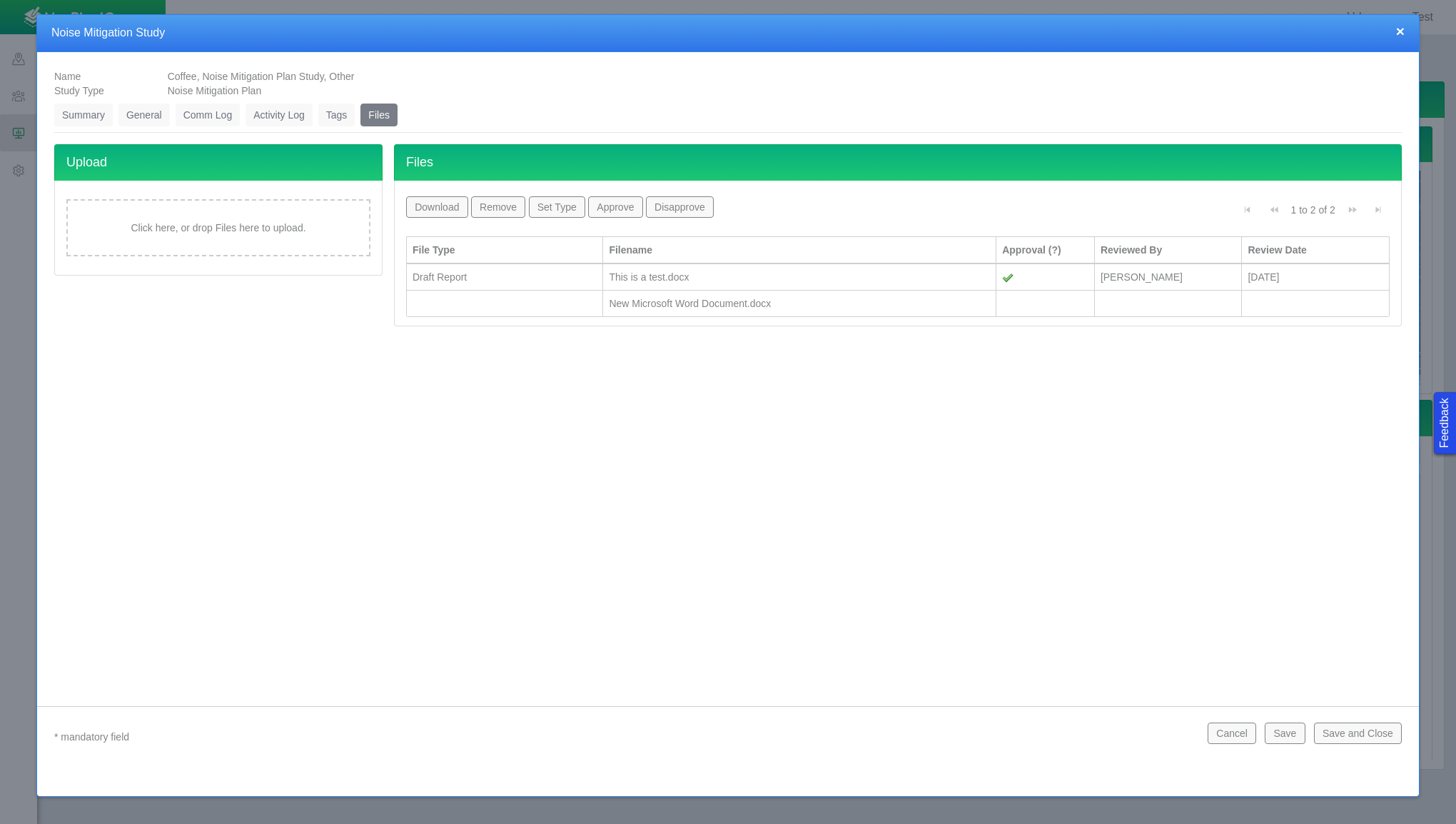
click at [69, 116] on link "Summary" at bounding box center [83, 114] width 58 height 23
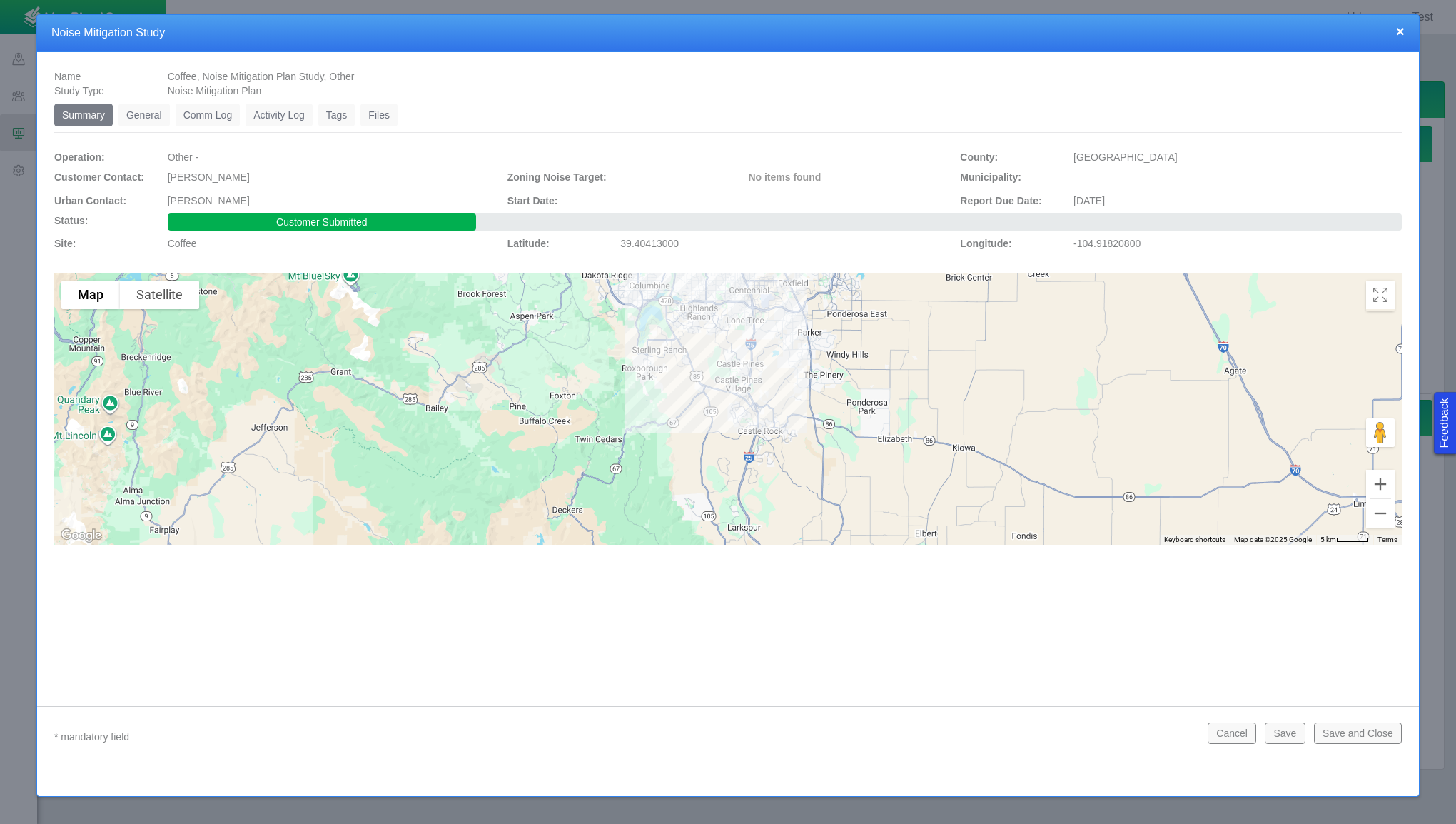
click at [137, 125] on link "General" at bounding box center [144, 114] width 51 height 23
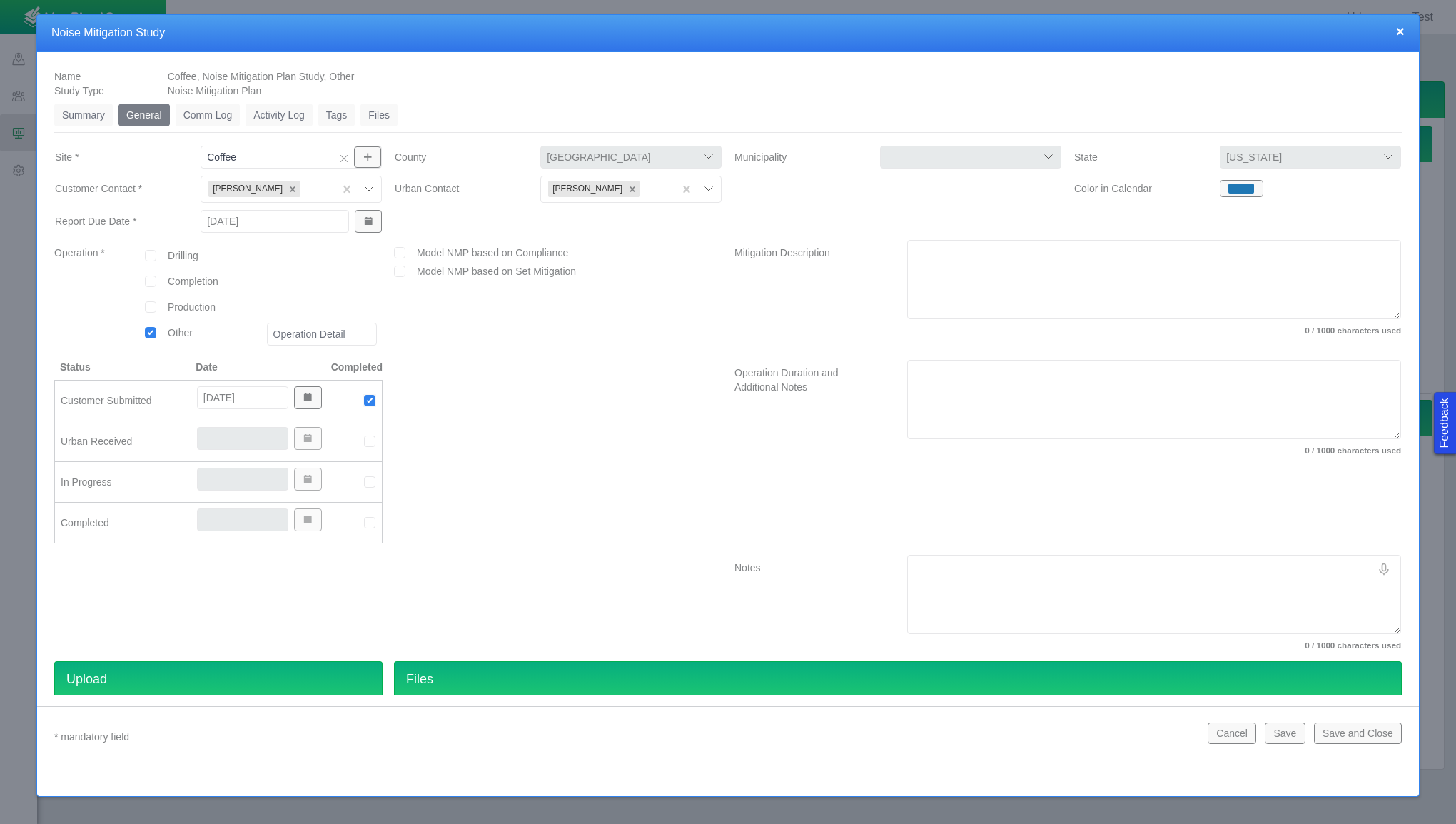
click at [1401, 30] on button "×" at bounding box center [1400, 30] width 9 height 15
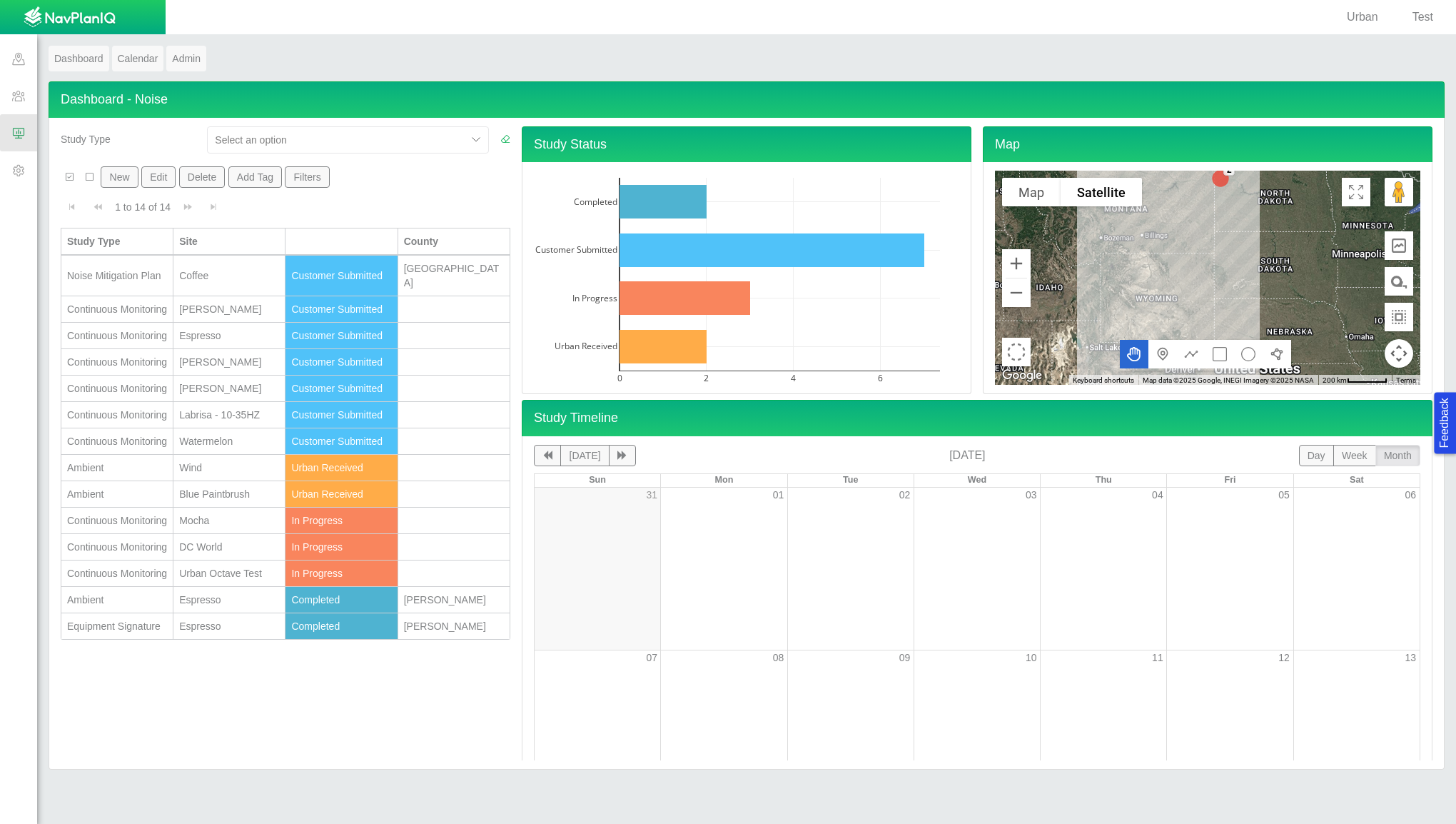
click at [22, 67] on span at bounding box center [19, 58] width 37 height 37
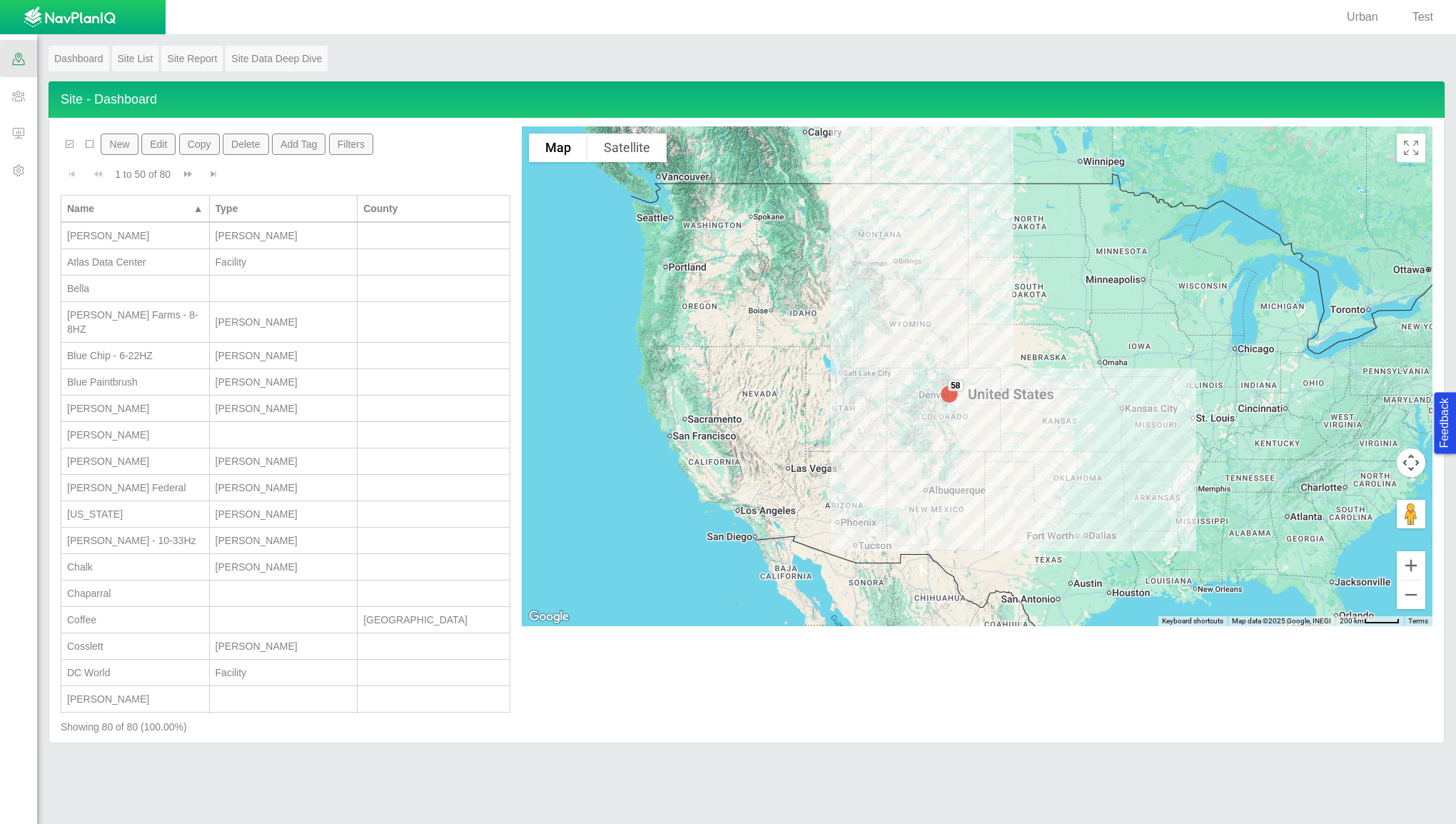
click at [88, 65] on link "Dashboard" at bounding box center [79, 58] width 61 height 26
click at [125, 58] on link "Site List" at bounding box center [135, 58] width 47 height 26
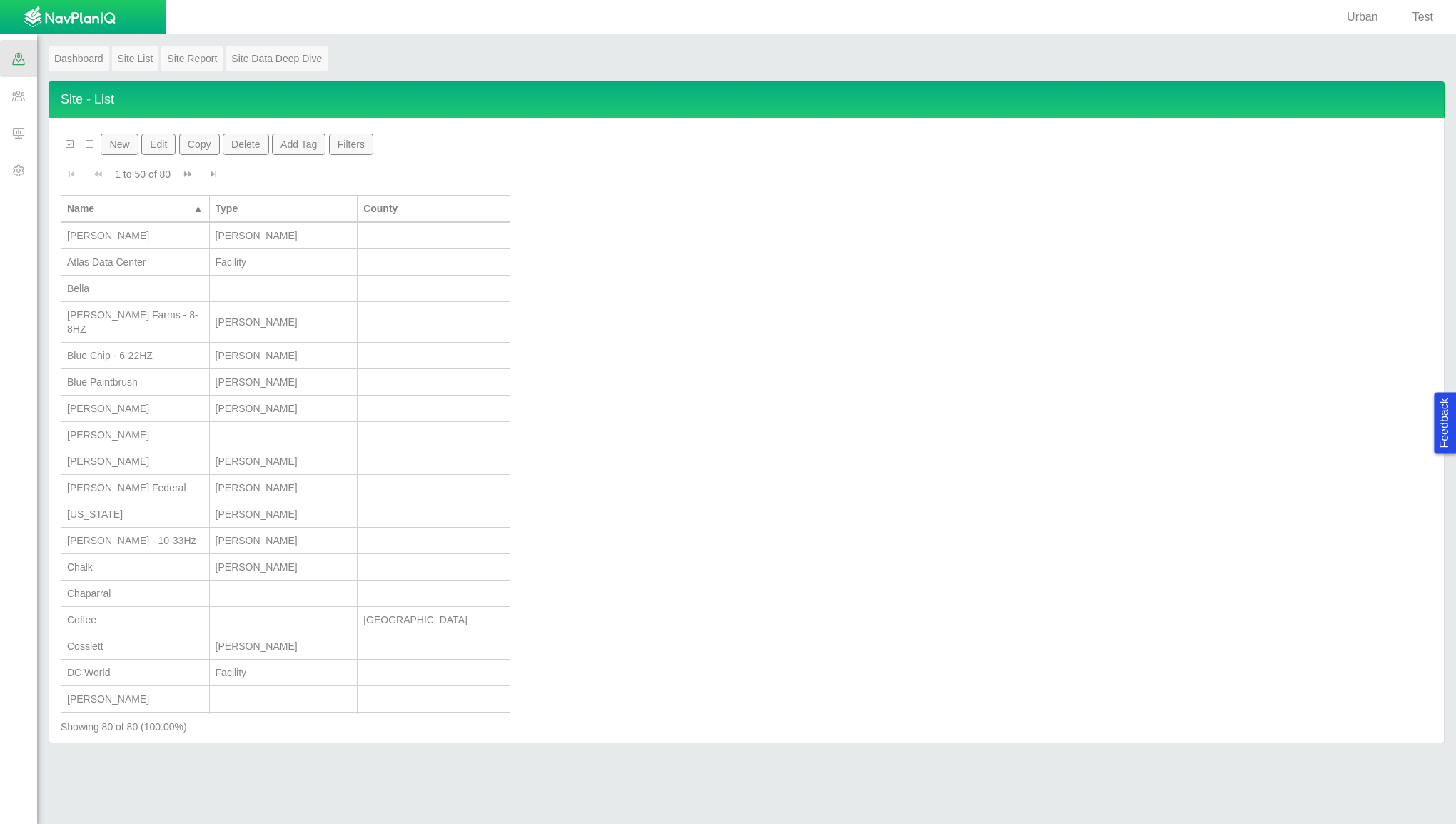
click at [25, 100] on span at bounding box center [19, 96] width 37 height 37
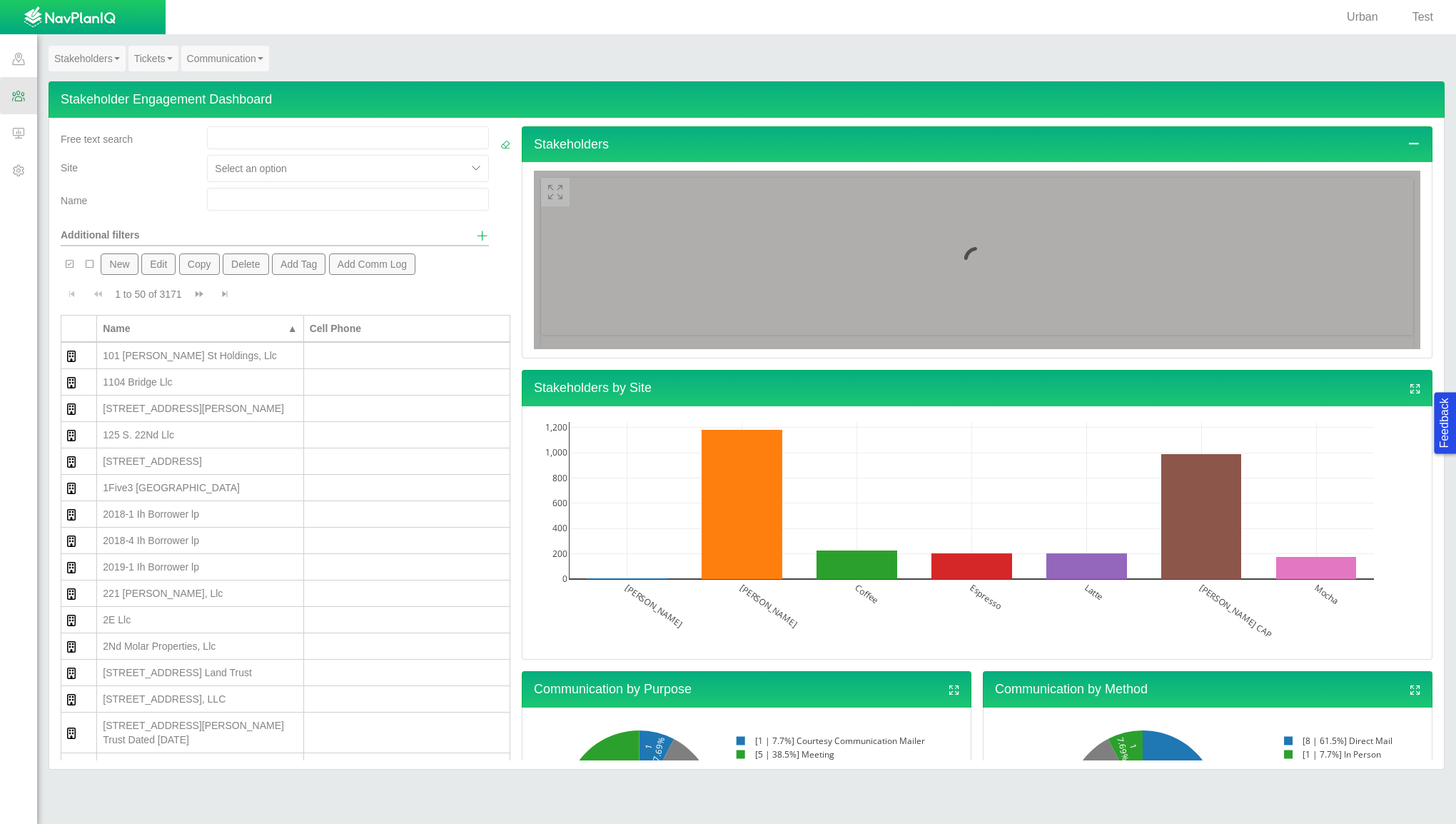
click at [164, 57] on link "Tickets" at bounding box center [153, 58] width 50 height 26
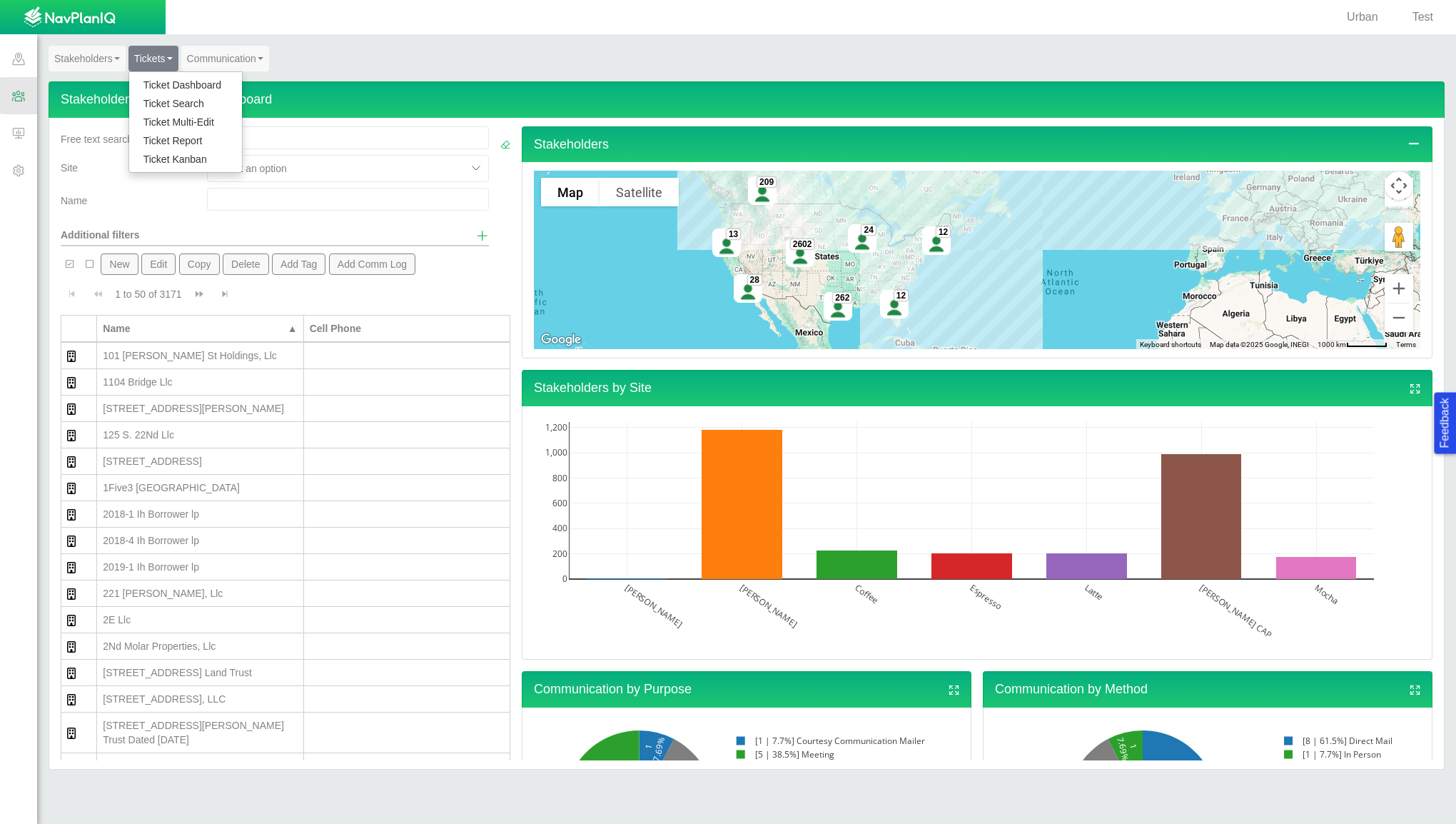
click at [202, 106] on link "Ticket Search" at bounding box center [185, 104] width 113 height 19
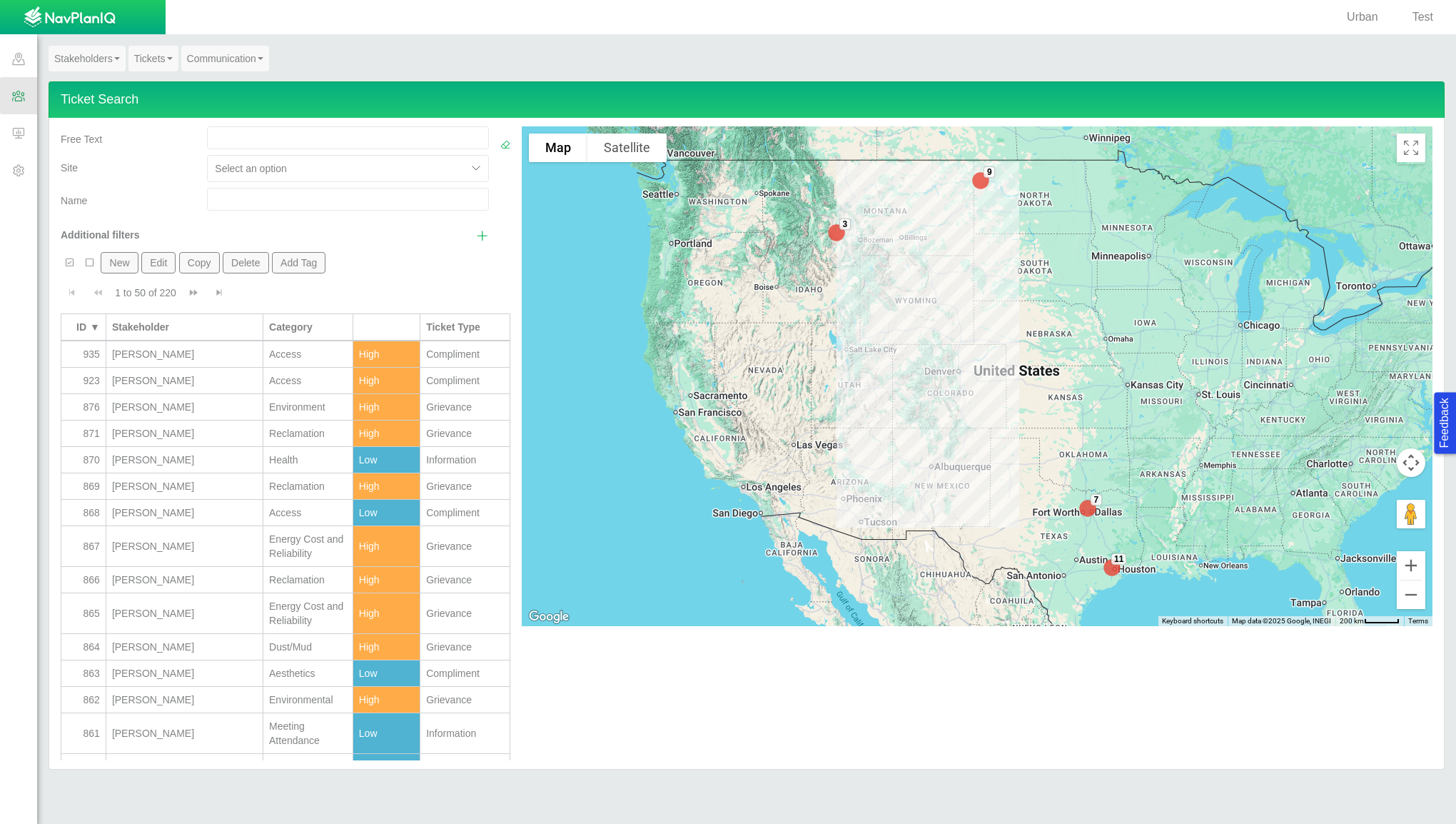
click at [160, 58] on link "Tickets" at bounding box center [153, 58] width 50 height 26
click at [177, 357] on div "[PERSON_NAME]" at bounding box center [185, 354] width 145 height 14
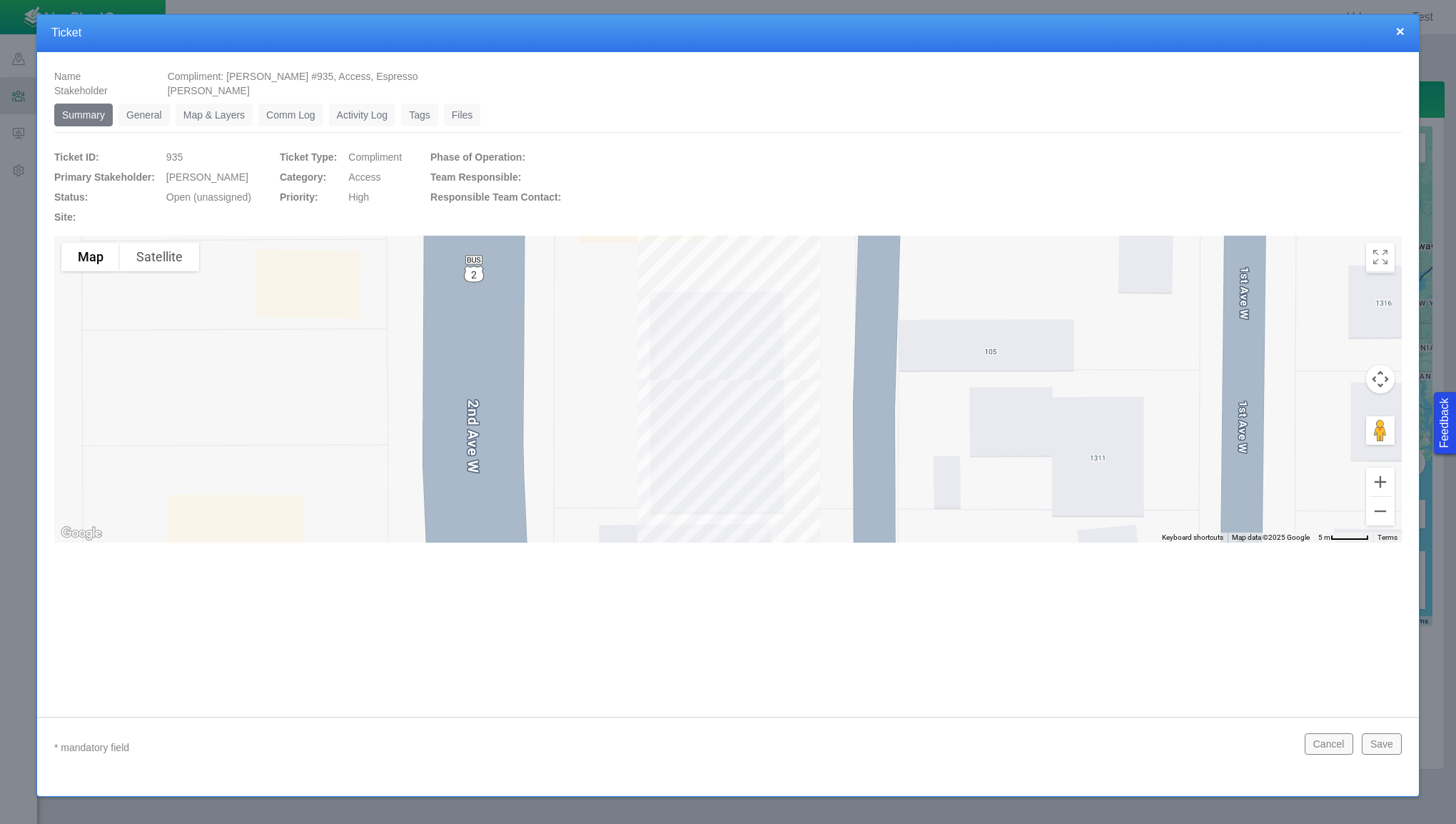
click at [150, 111] on link "General" at bounding box center [144, 114] width 51 height 23
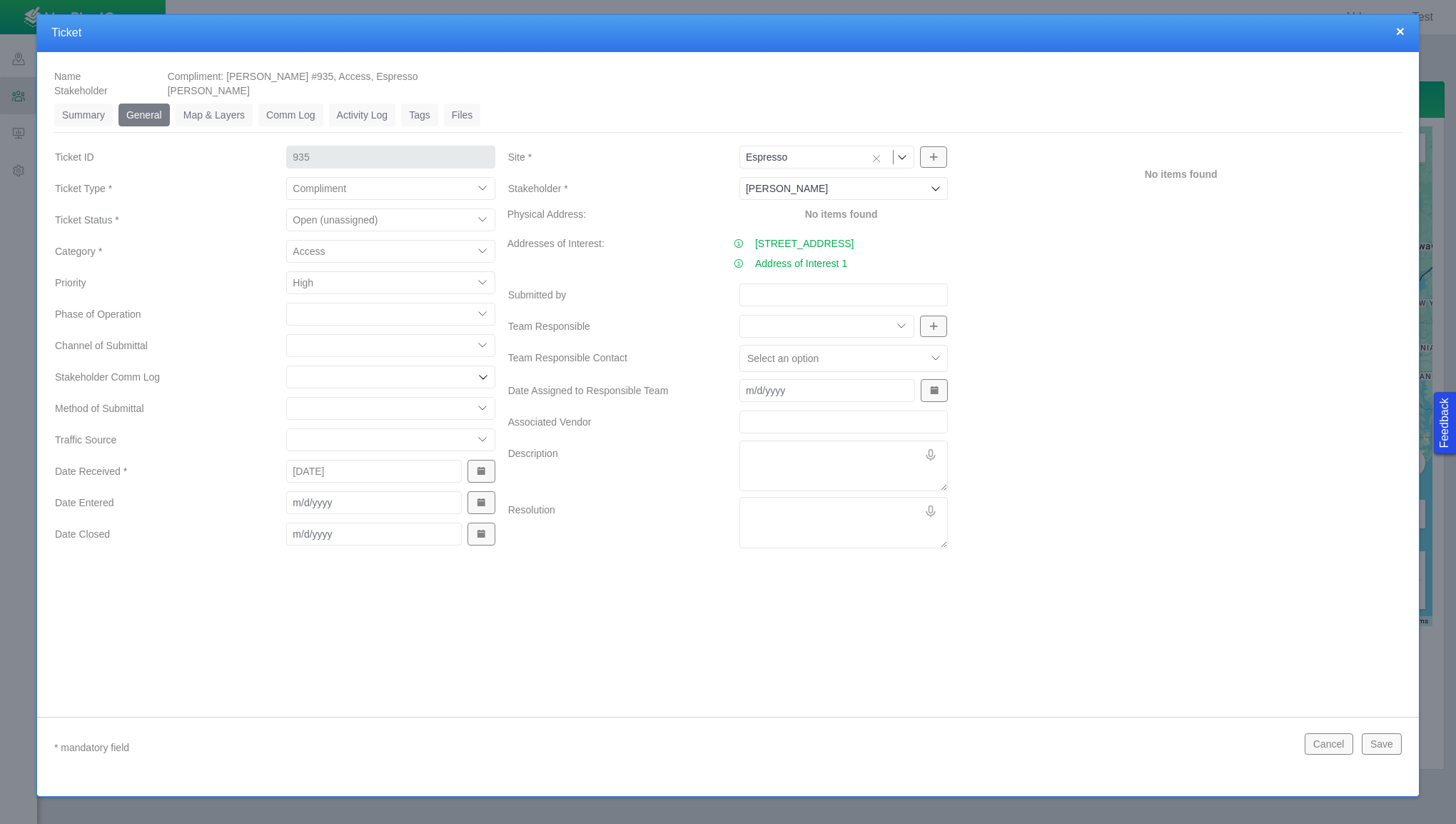
click at [226, 117] on link "Map & Layers" at bounding box center [214, 114] width 77 height 23
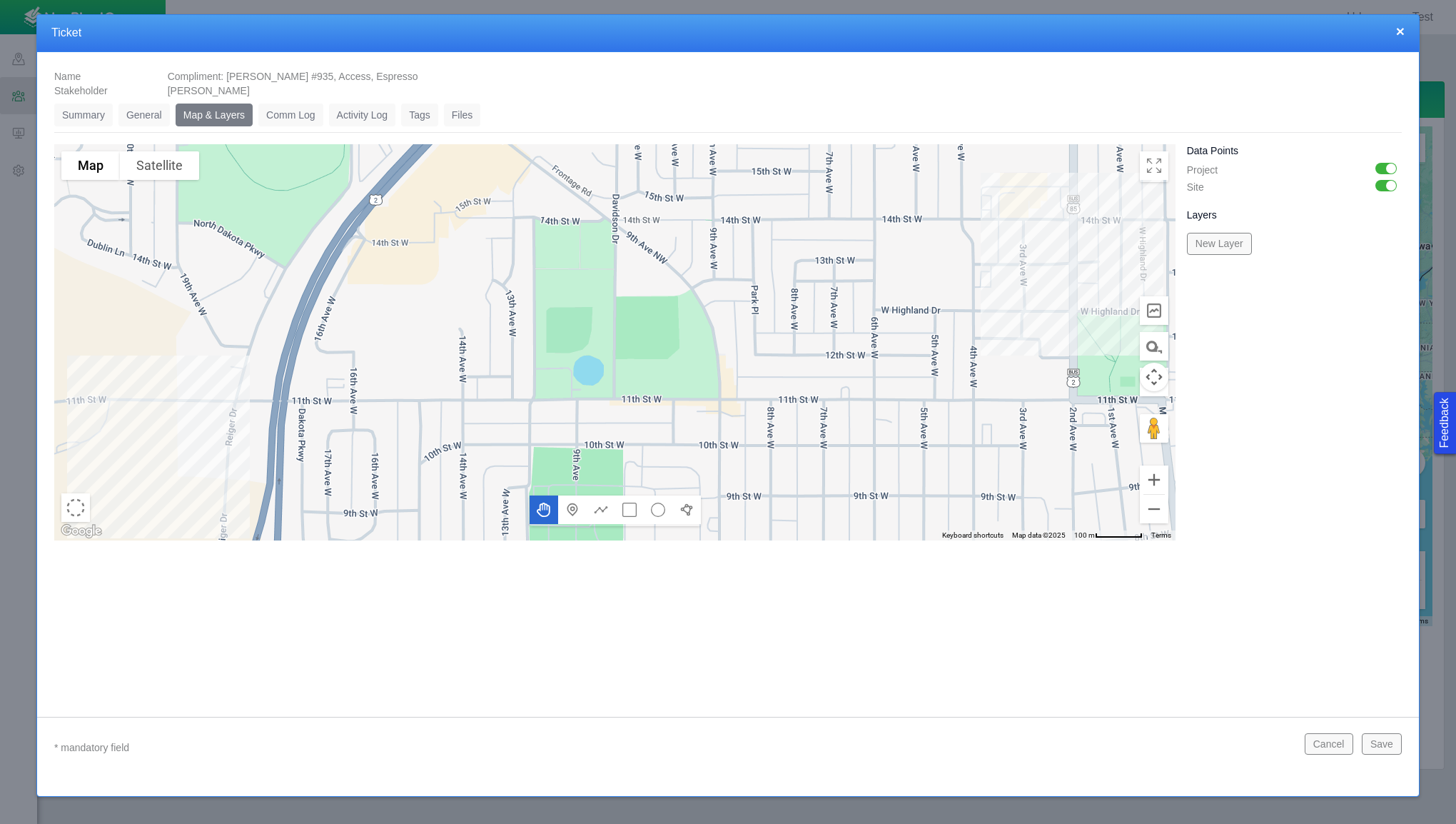
click at [160, 118] on link "General" at bounding box center [144, 114] width 51 height 23
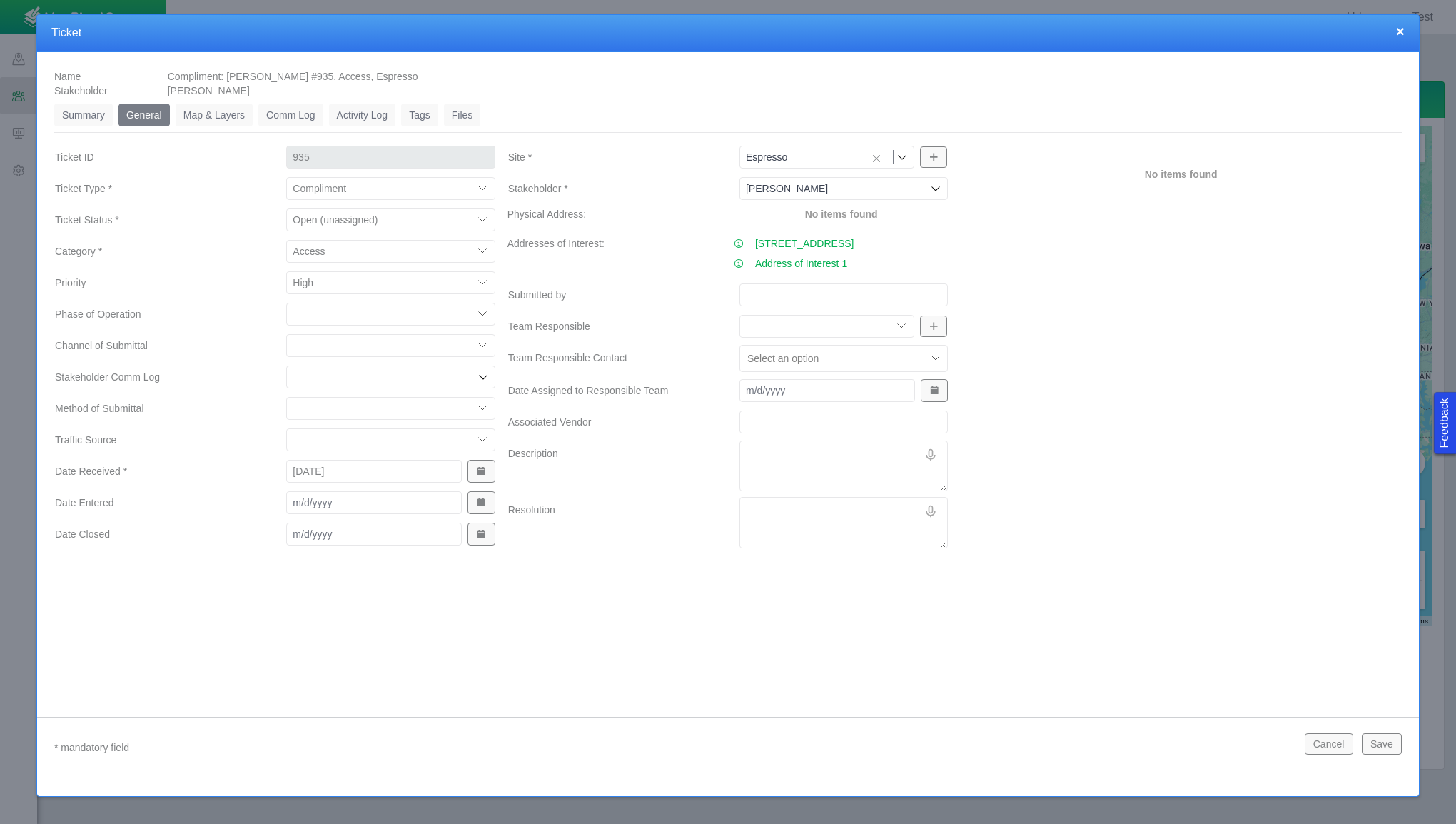
click at [942, 178] on div "[PERSON_NAME], [PERSON_NAME], [PERSON_NAME]" at bounding box center [844, 188] width 209 height 23
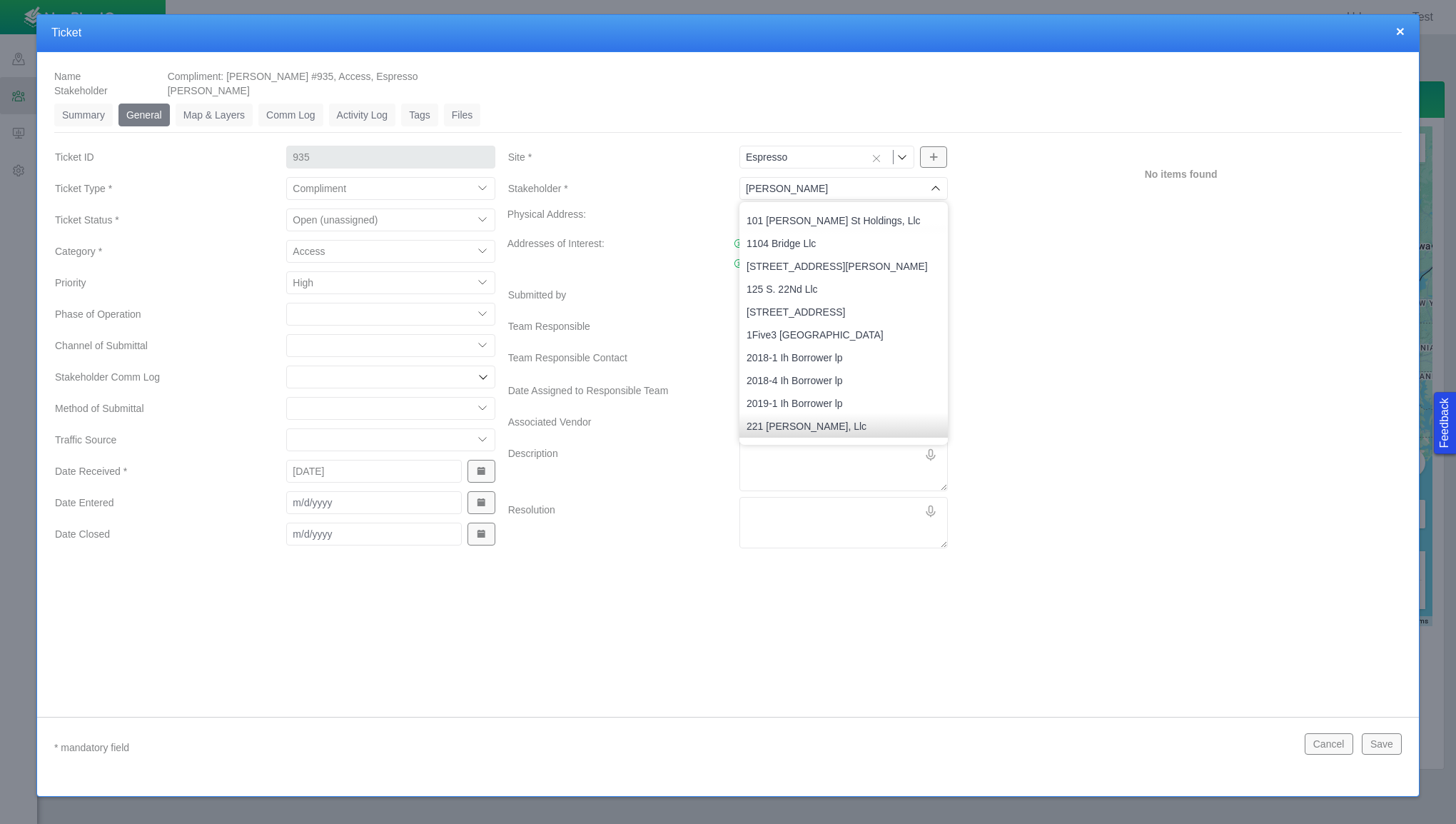
click at [942, 178] on div "[PERSON_NAME]" at bounding box center [844, 188] width 209 height 23
type input "[PERSON_NAME]"
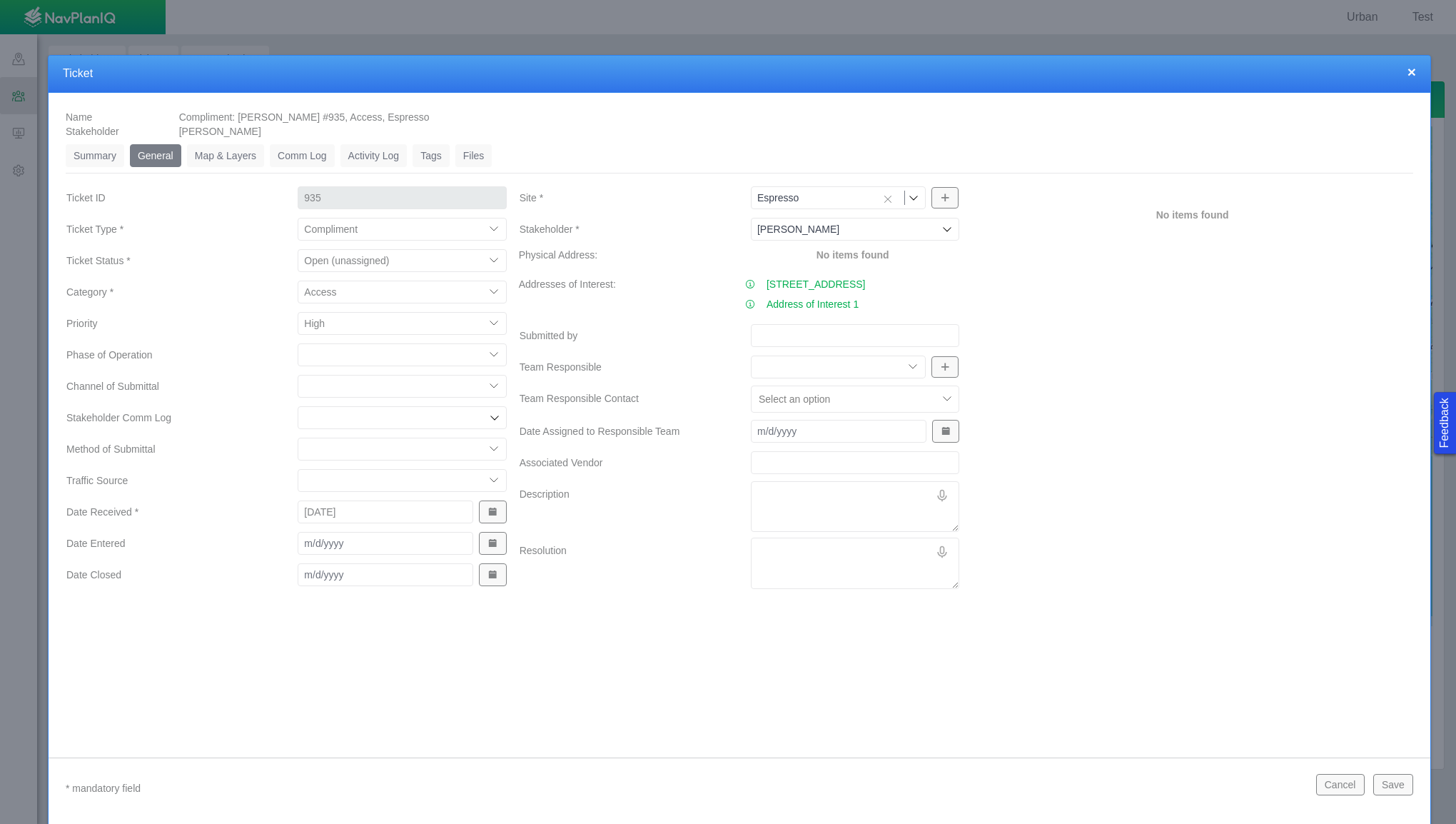
drag, startPoint x: 1399, startPoint y: 34, endPoint x: 1467, endPoint y: 55, distance: 71.2
click at [1455, 55] on html "Feedback Urban Test Sites CRM Noise Administration Stakeholders Engagement Dash…" at bounding box center [728, 412] width 1456 height 824
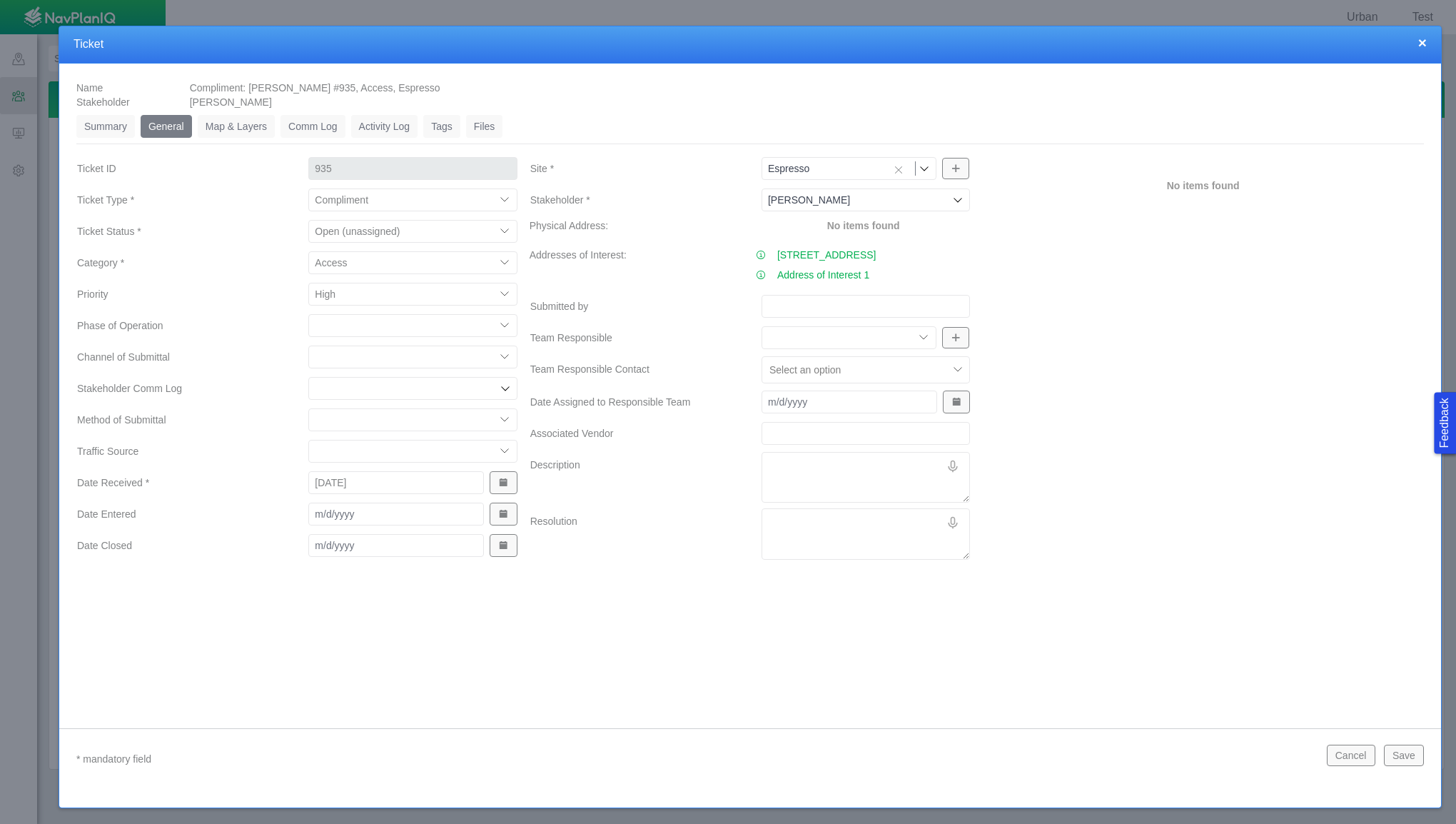
click at [219, 125] on link "Map & Layers" at bounding box center [236, 126] width 77 height 23
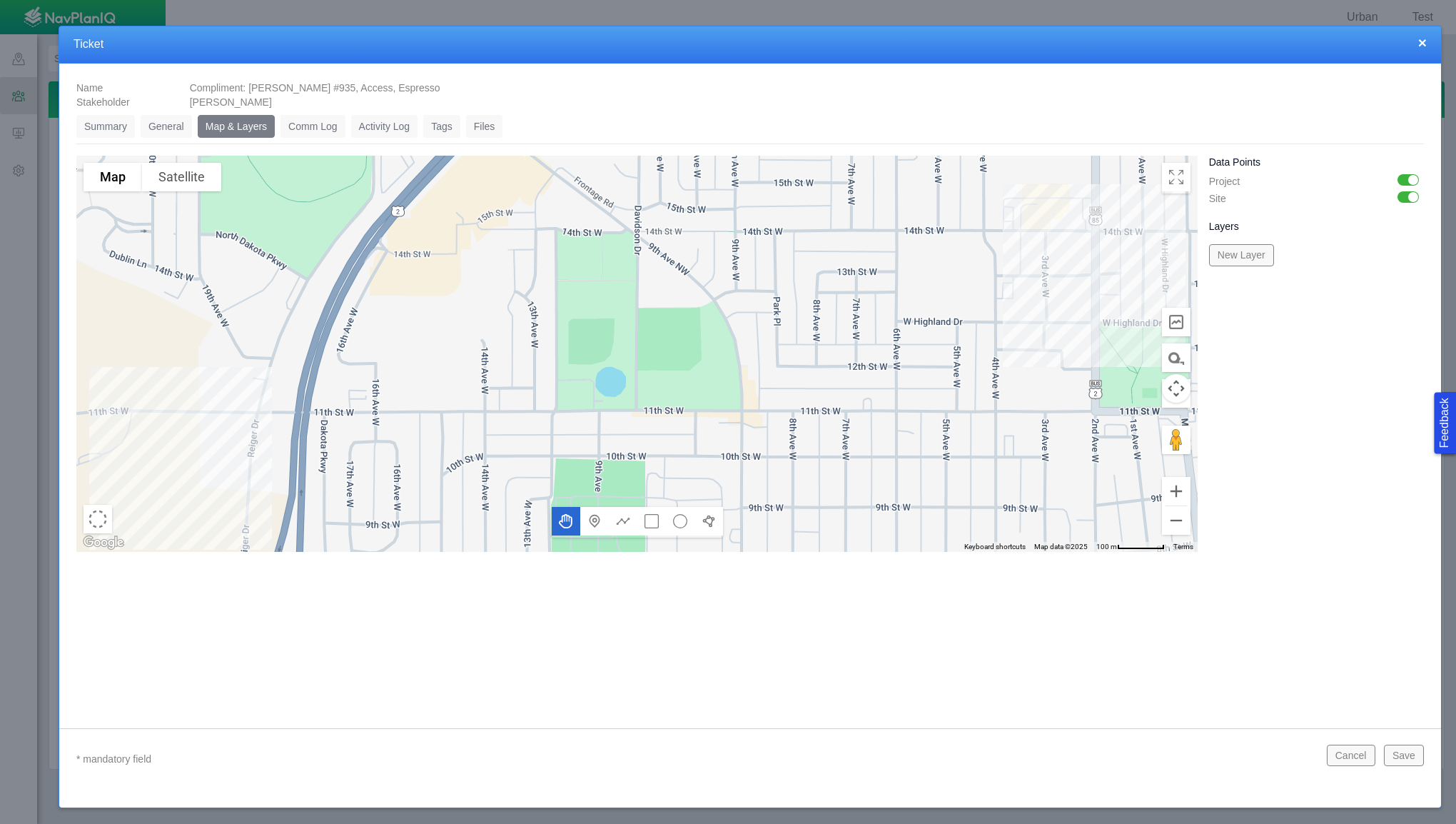
click at [303, 125] on link "Comm Log" at bounding box center [312, 126] width 65 height 23
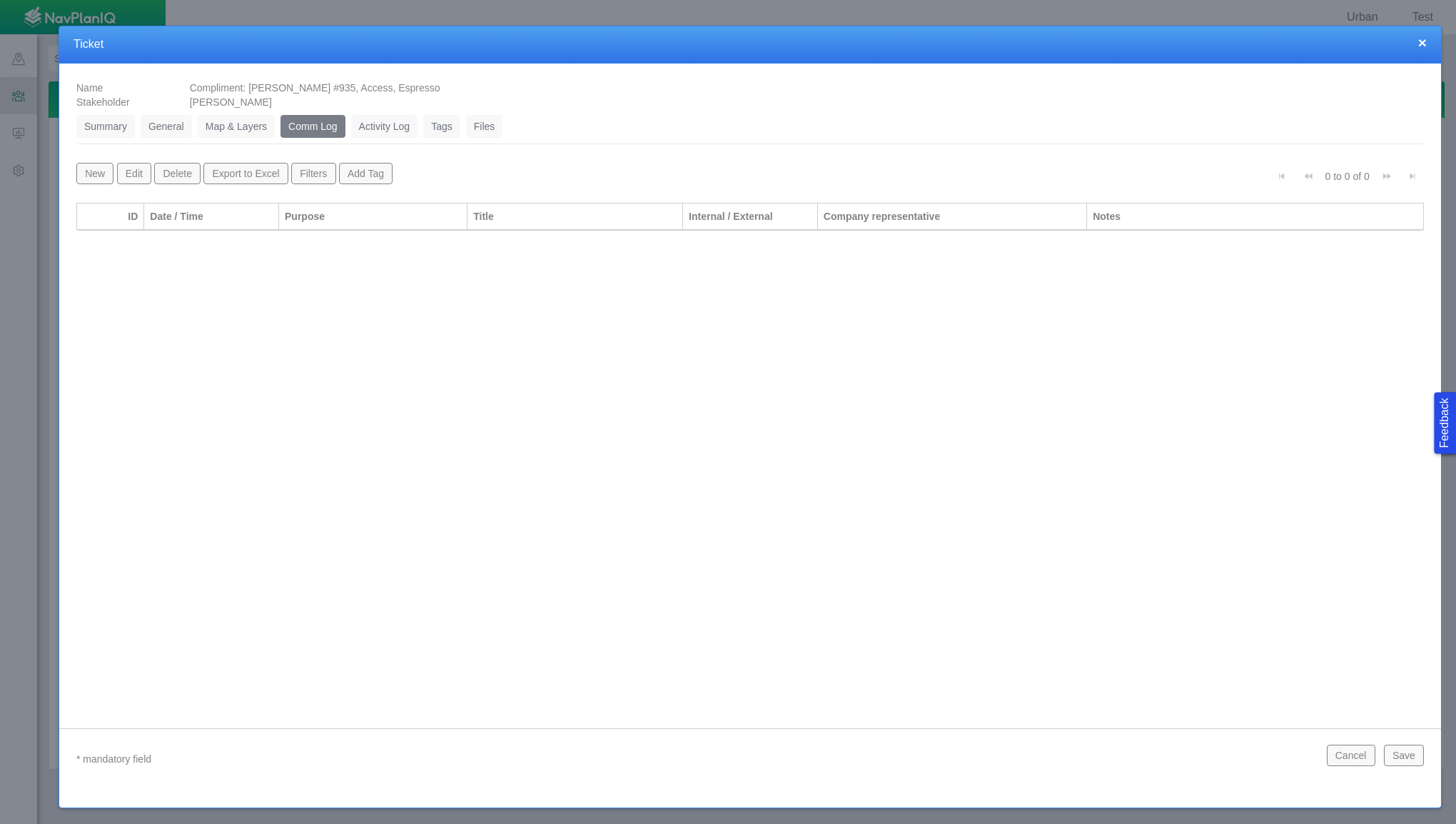
click at [380, 128] on link "Activity Log" at bounding box center [385, 126] width 67 height 23
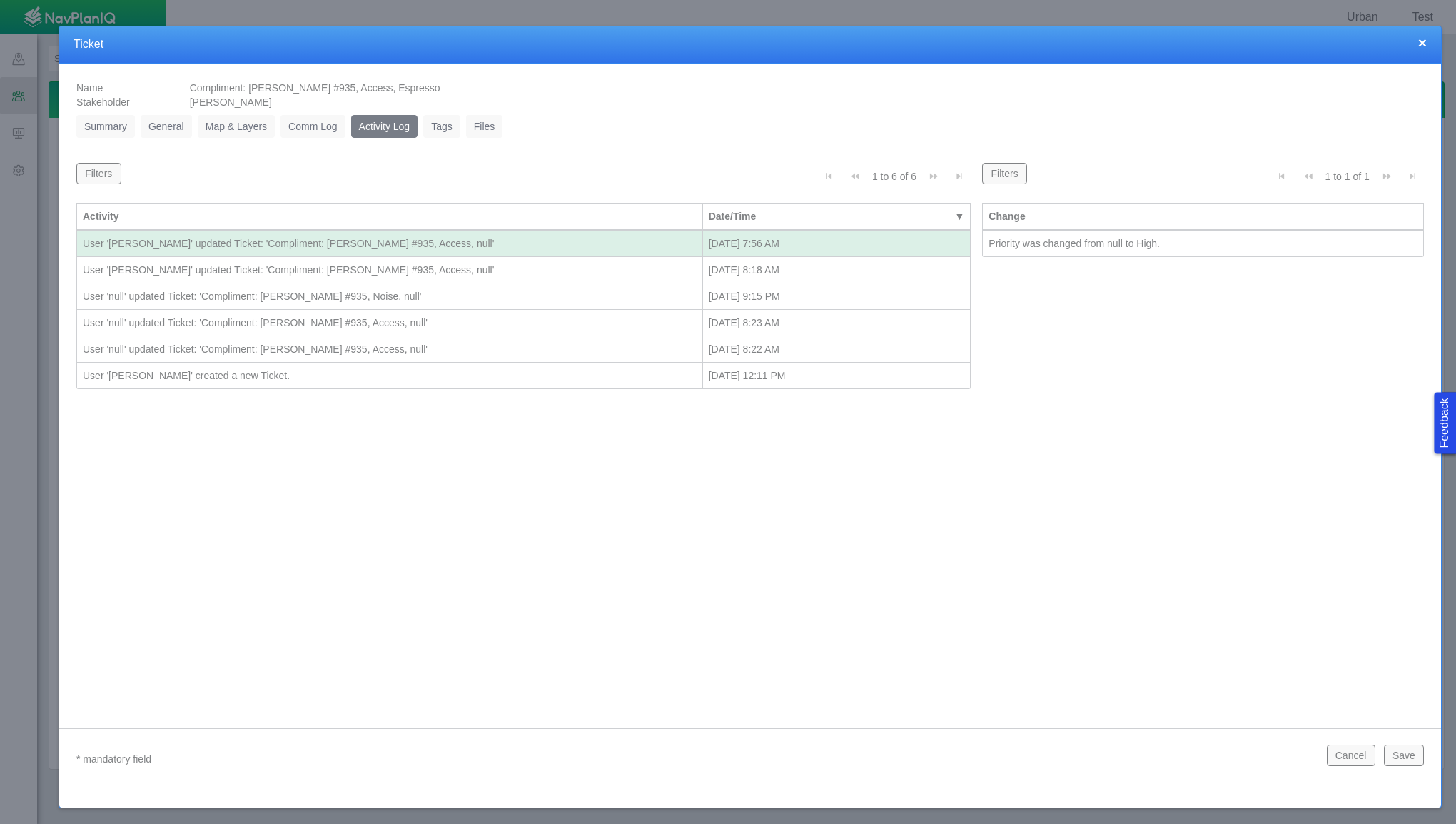
click at [454, 129] on link "Tags" at bounding box center [442, 126] width 37 height 23
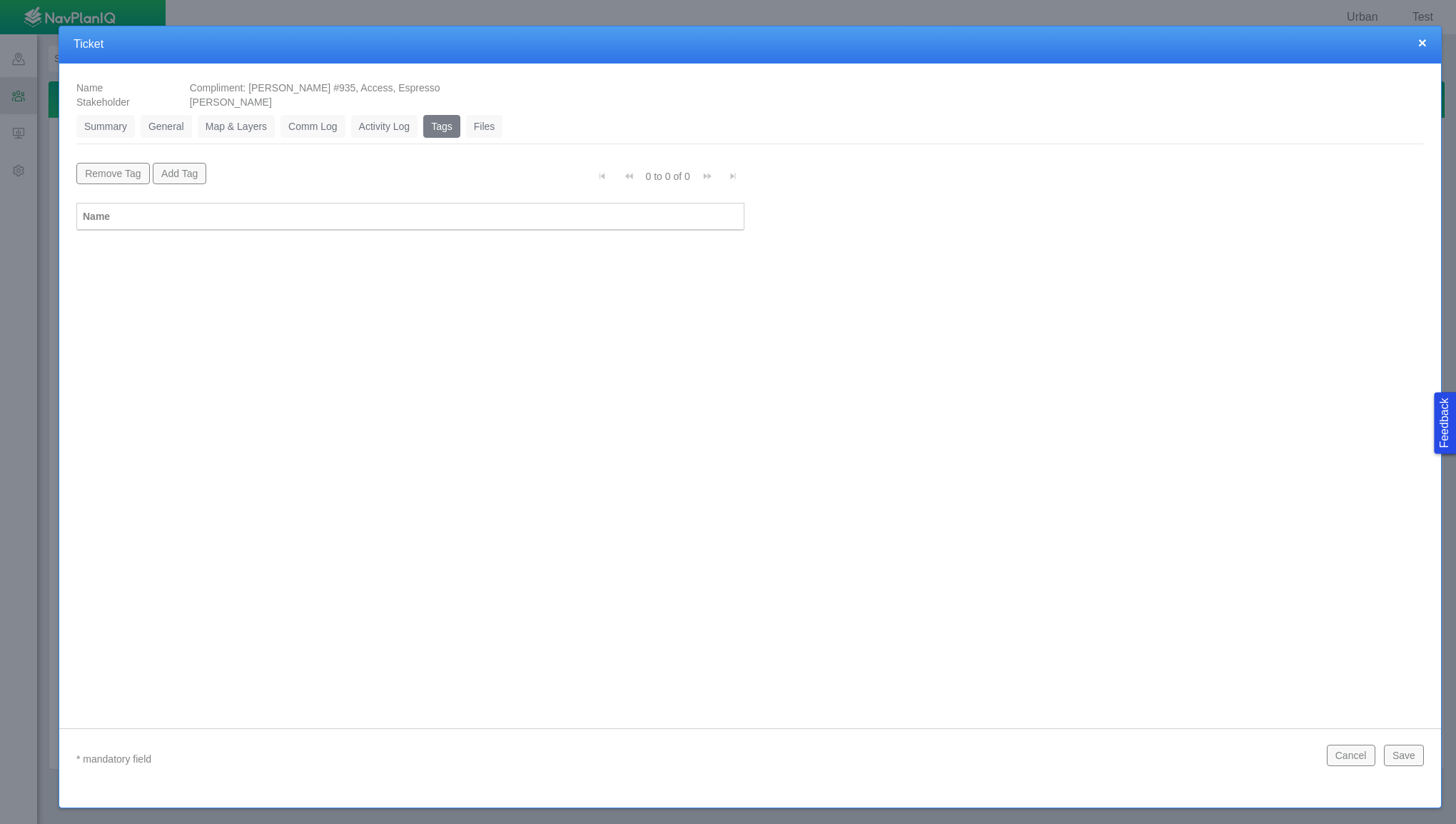
click at [469, 129] on link "Files" at bounding box center [485, 126] width 37 height 23
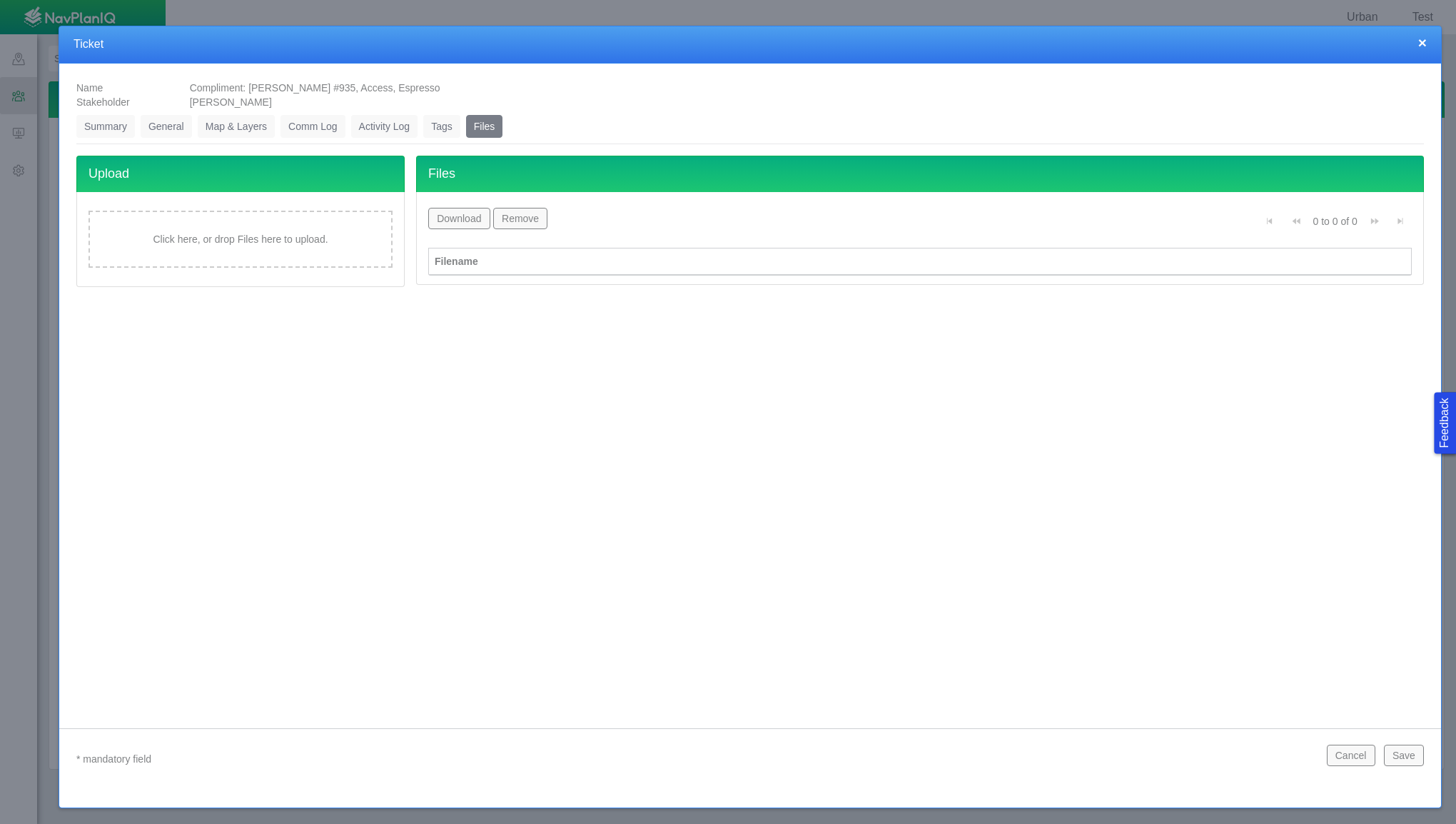
click at [104, 127] on link "Summary" at bounding box center [105, 126] width 58 height 23
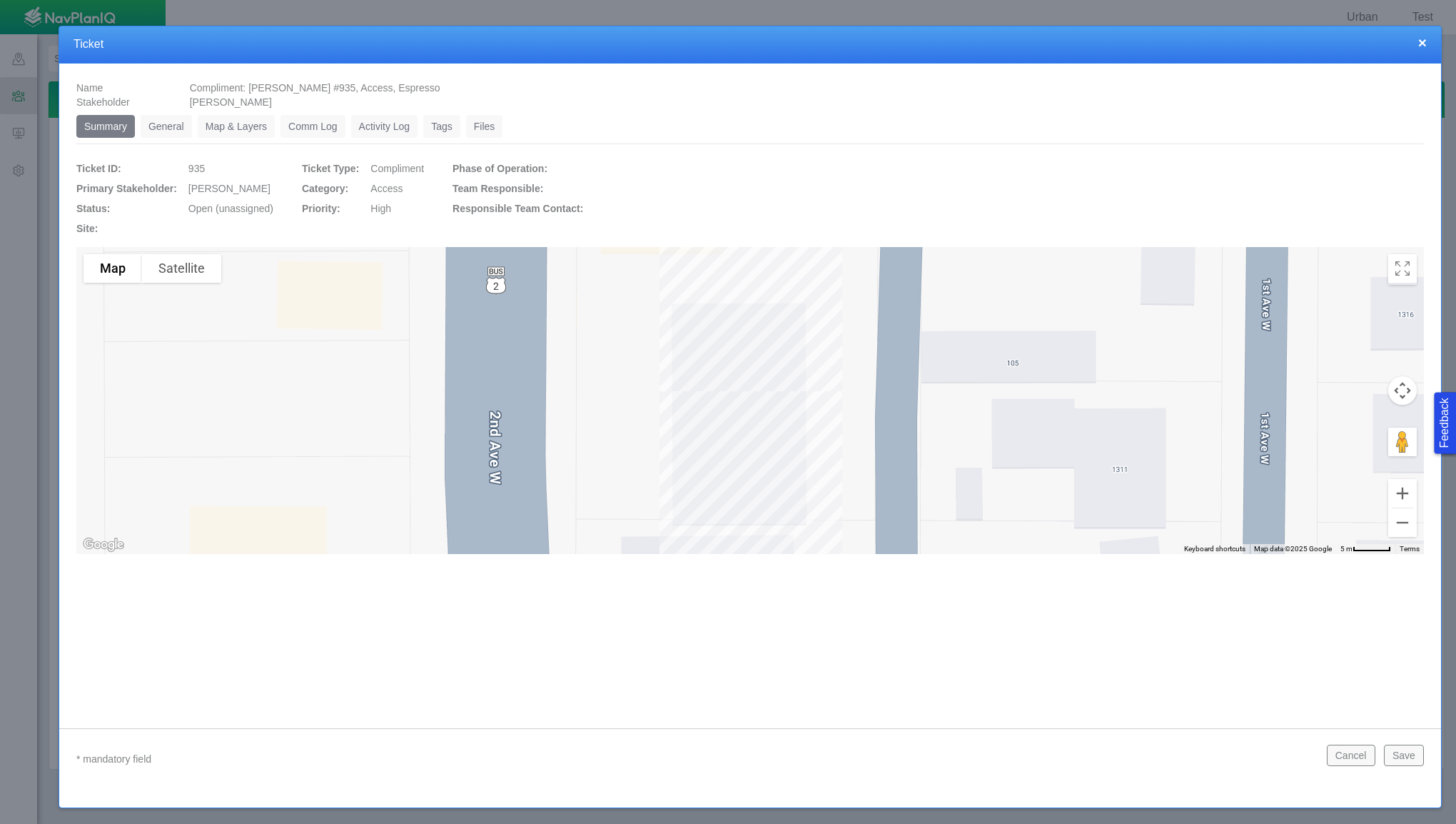
click at [159, 126] on link "General" at bounding box center [167, 126] width 51 height 23
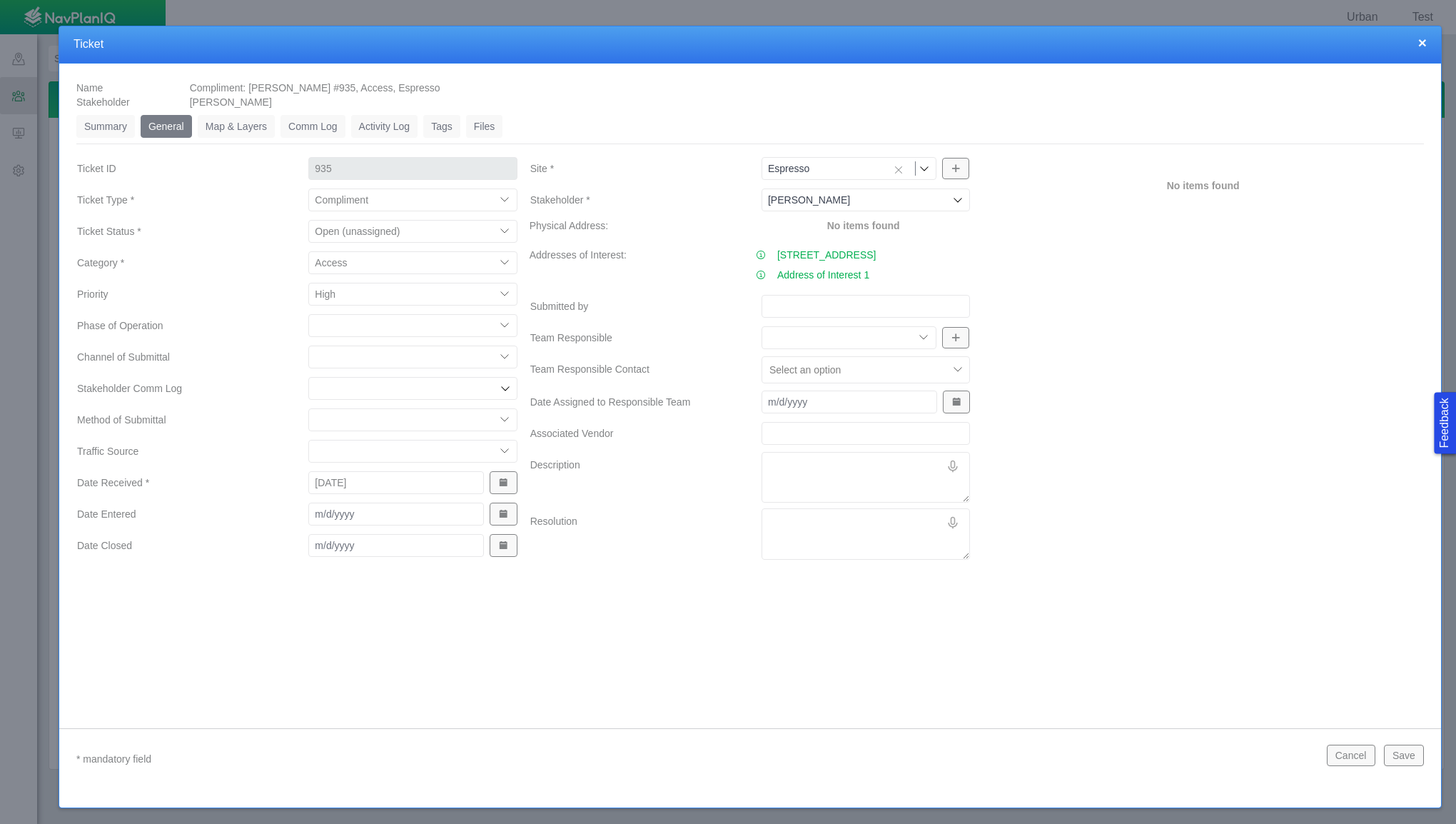
click at [1415, 38] on h4 "Ticket" at bounding box center [750, 44] width 1353 height 15
click at [1419, 39] on button "×" at bounding box center [1423, 42] width 9 height 15
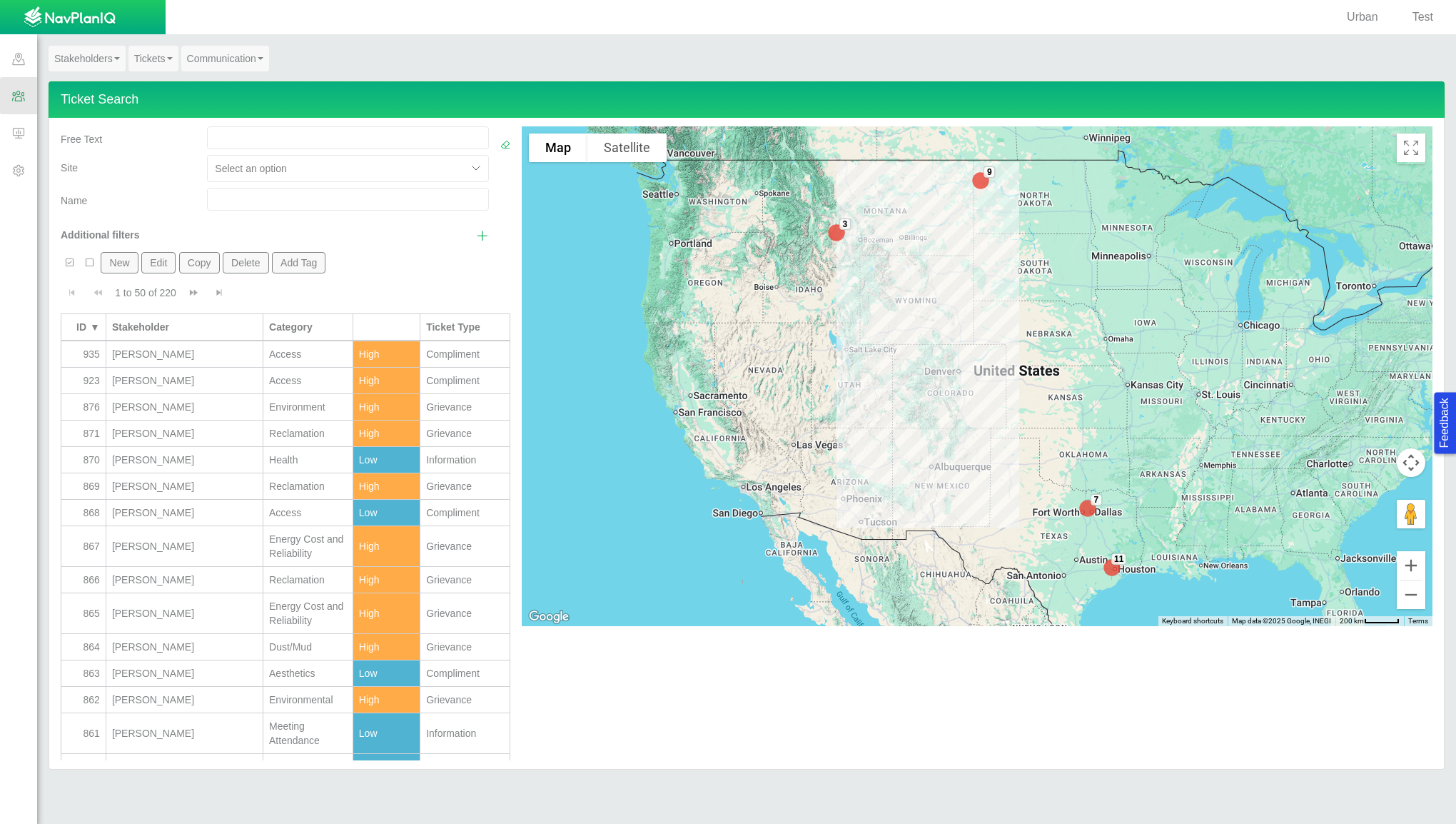
click at [129, 438] on td "[PERSON_NAME]" at bounding box center [185, 434] width 157 height 26
click at [130, 438] on td "[PERSON_NAME]" at bounding box center [185, 434] width 157 height 26
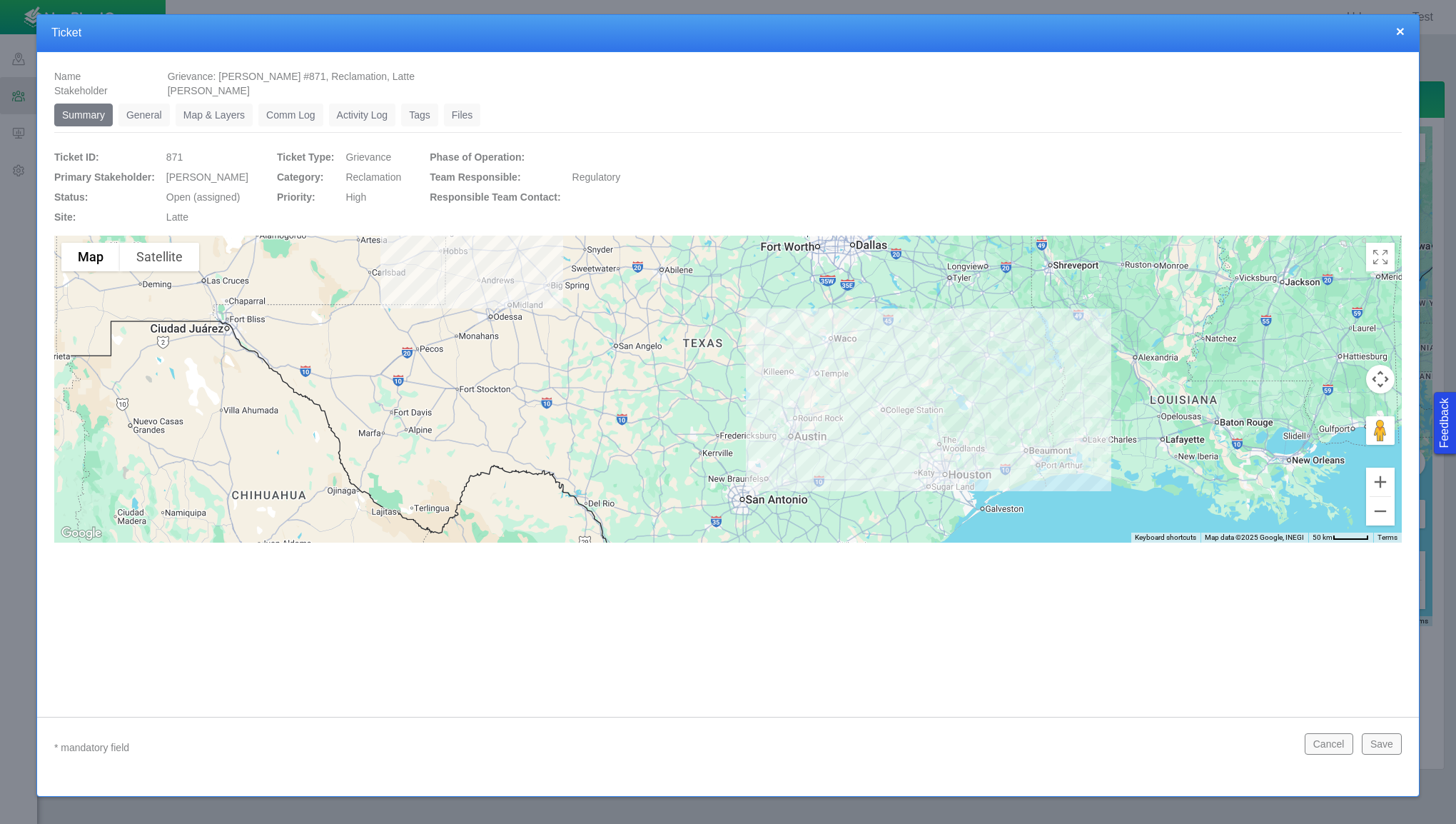
click at [135, 116] on link "General" at bounding box center [144, 114] width 51 height 23
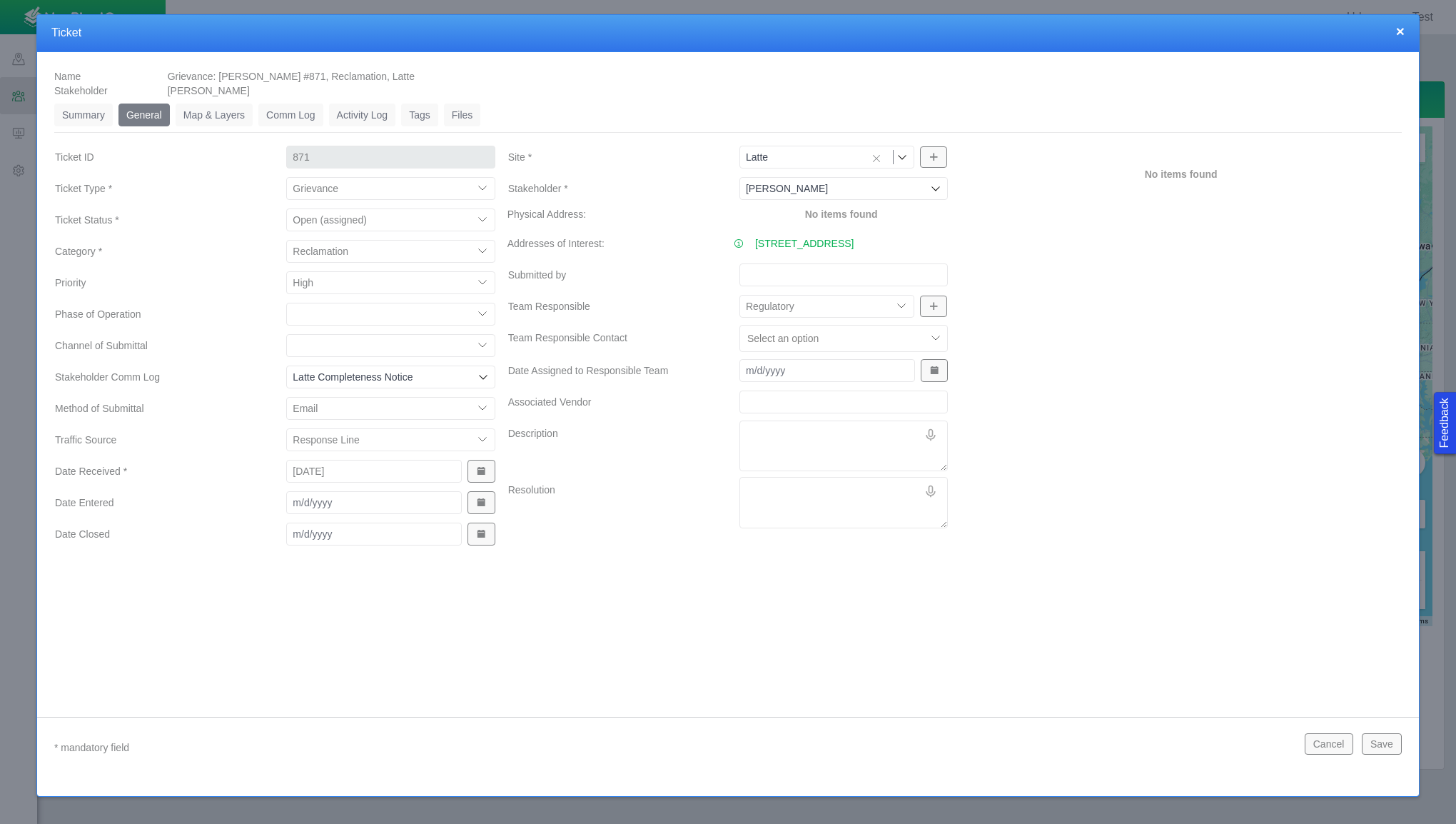
click at [545, 656] on div "Name Grievance: [PERSON_NAME] #871, Reclamation, Latte Stakeholder [PERSON_NAME…" at bounding box center [728, 373] width 1382 height 643
